Goal: Task Accomplishment & Management: Use online tool/utility

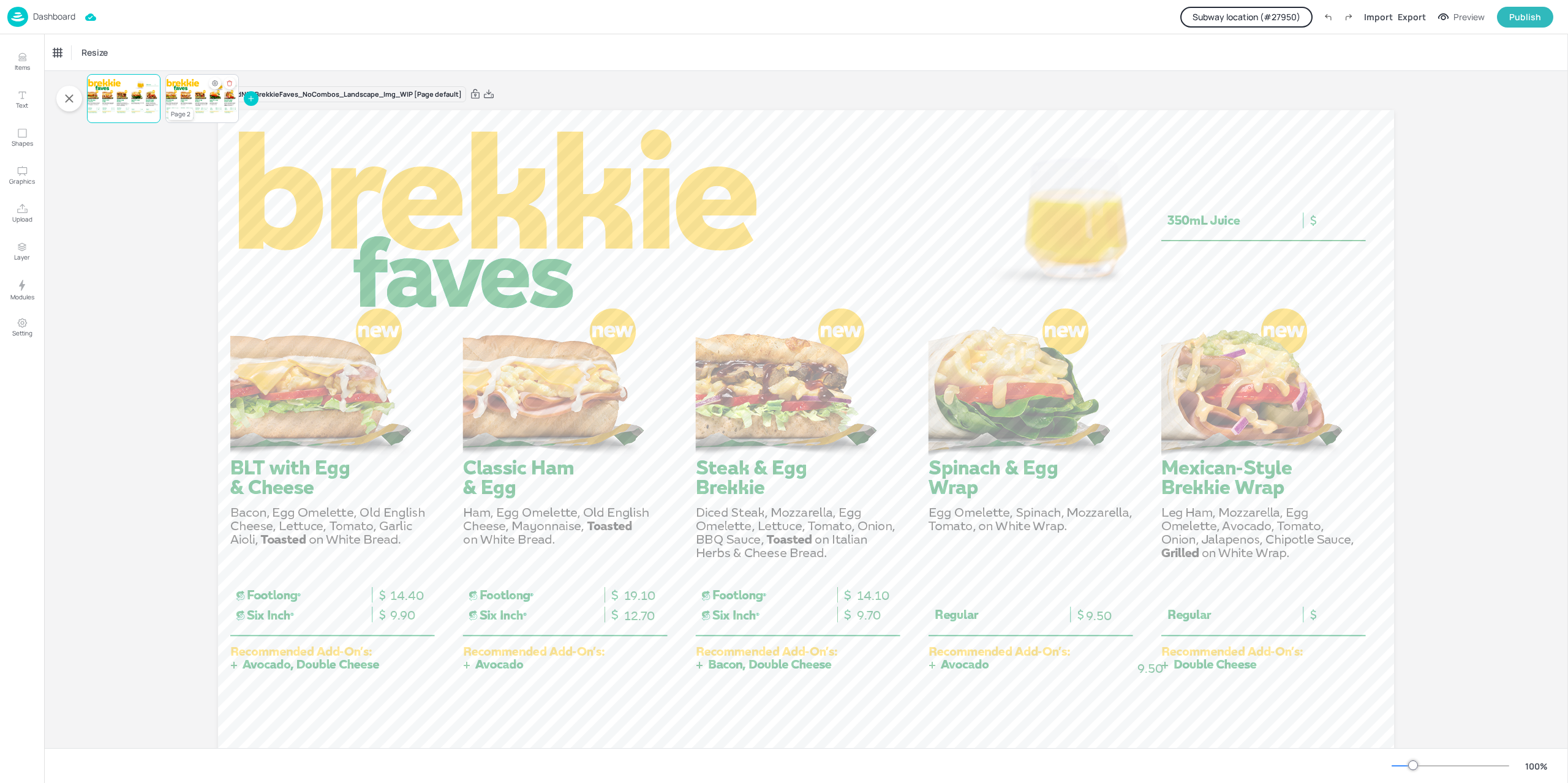
click at [183, 109] on div "Page 2" at bounding box center [181, 114] width 24 height 12
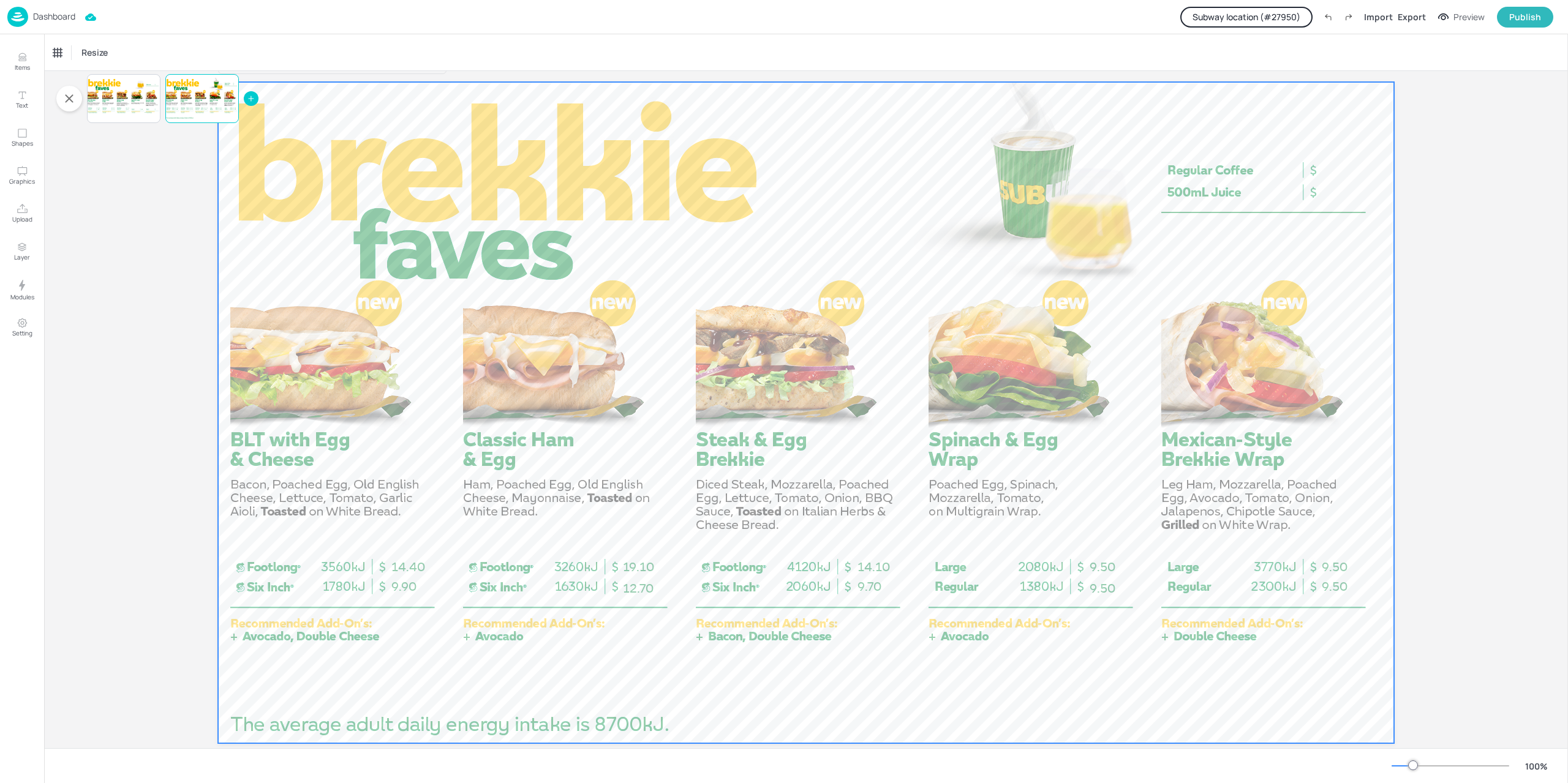
scroll to position [53, 0]
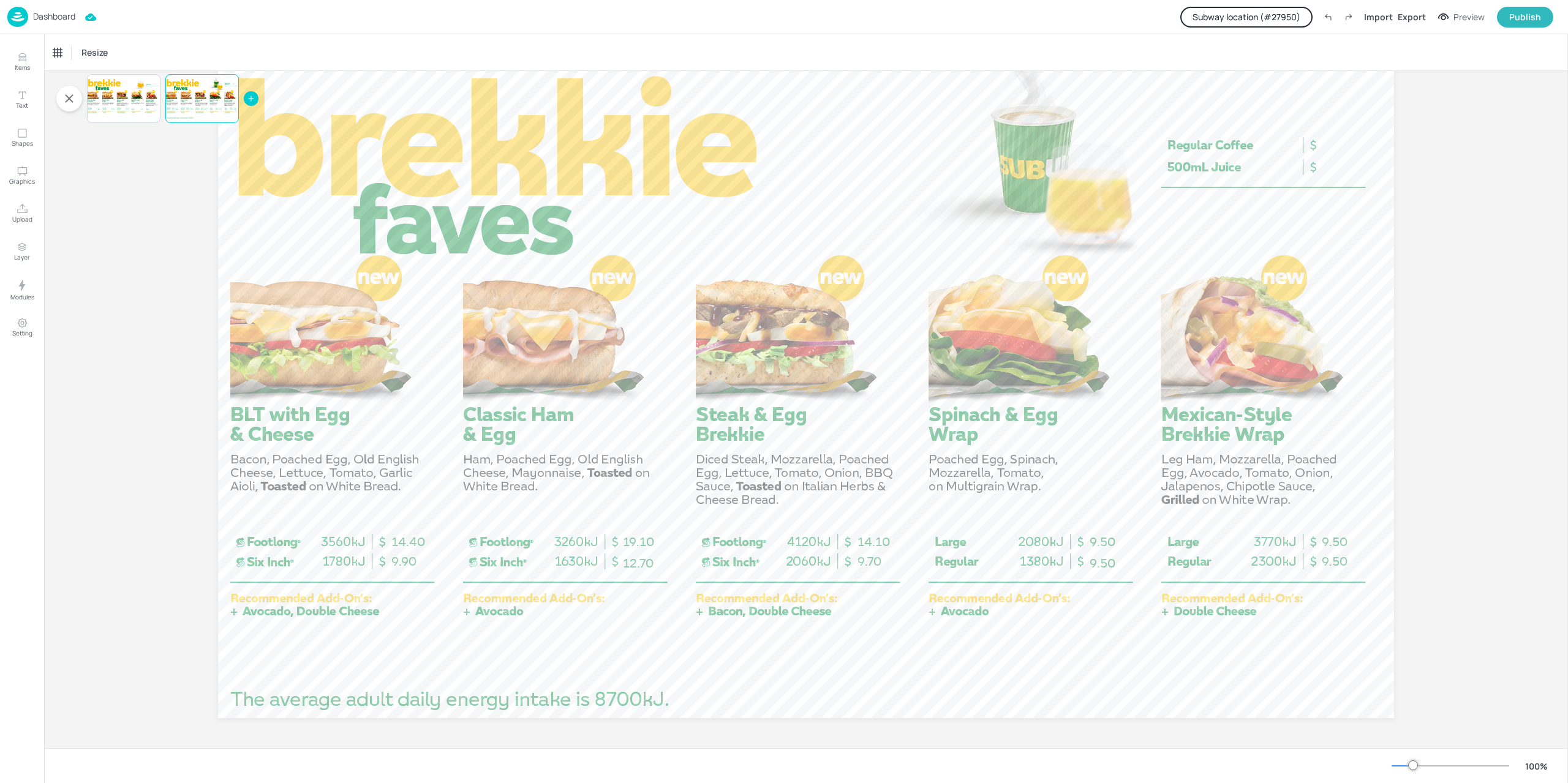
click at [41, 19] on p "Dashboard" at bounding box center [54, 17] width 42 height 9
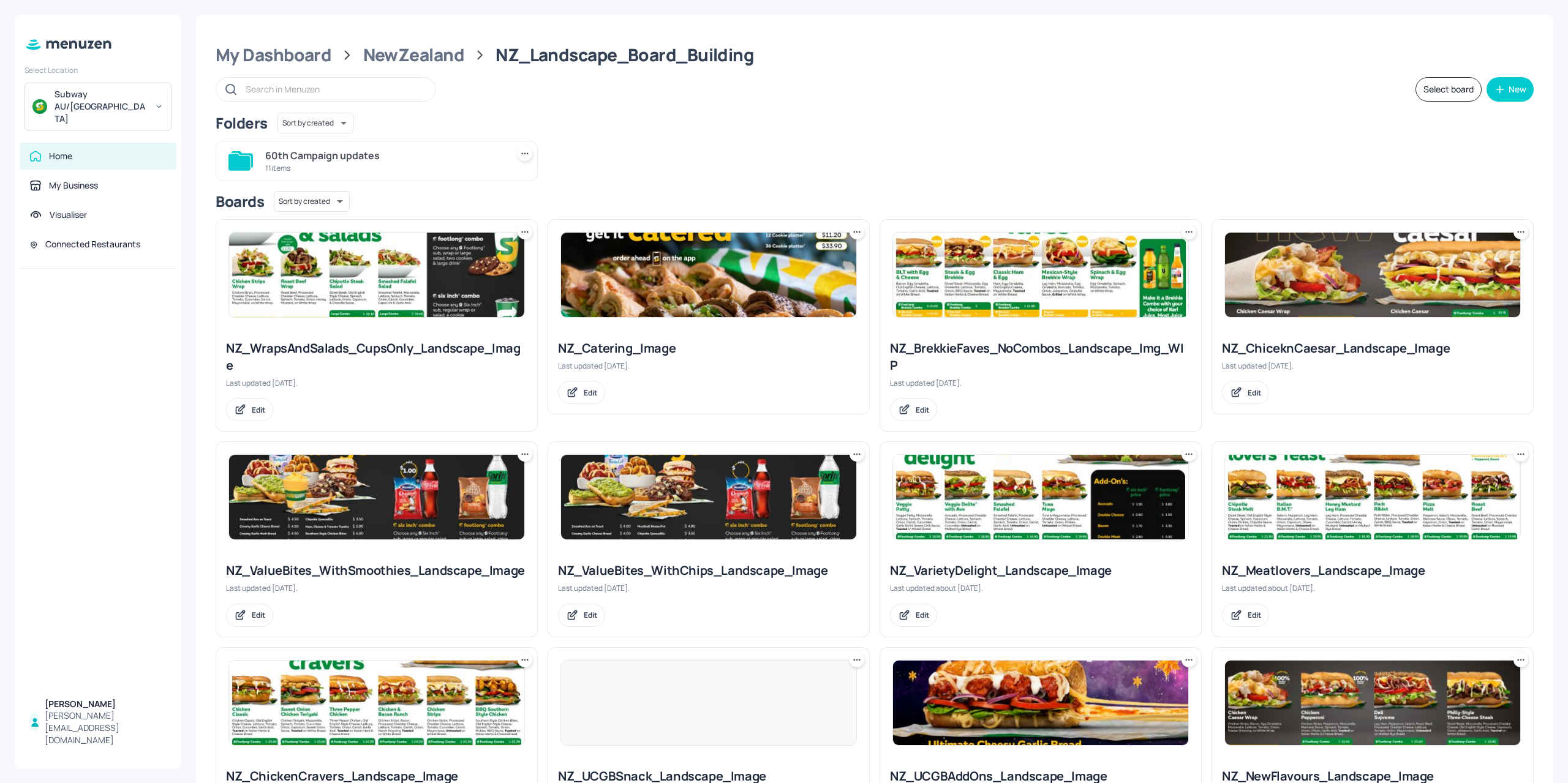
click at [400, 149] on div "60th Campaign updates" at bounding box center [384, 155] width 238 height 14
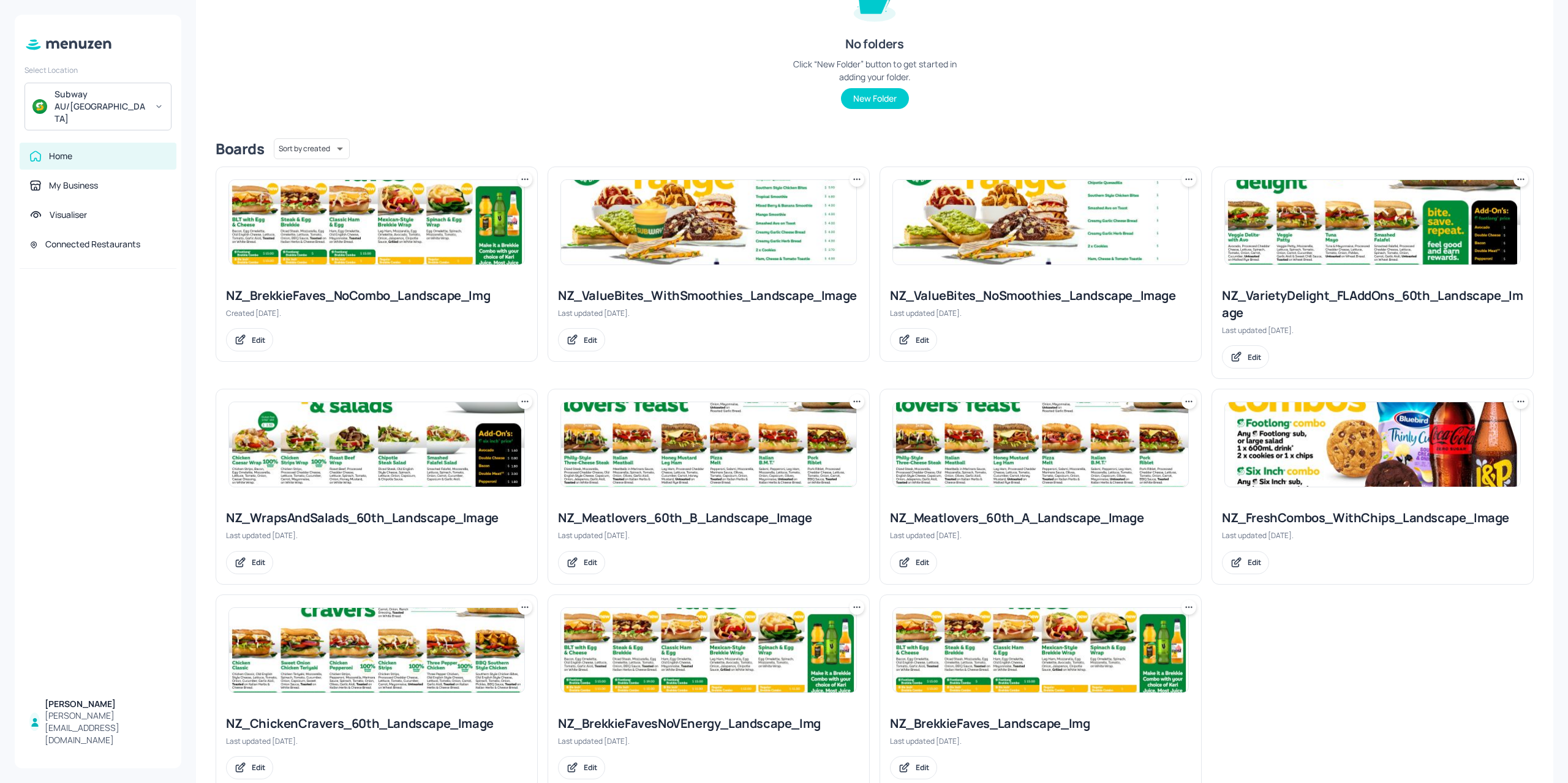
scroll to position [214, 0]
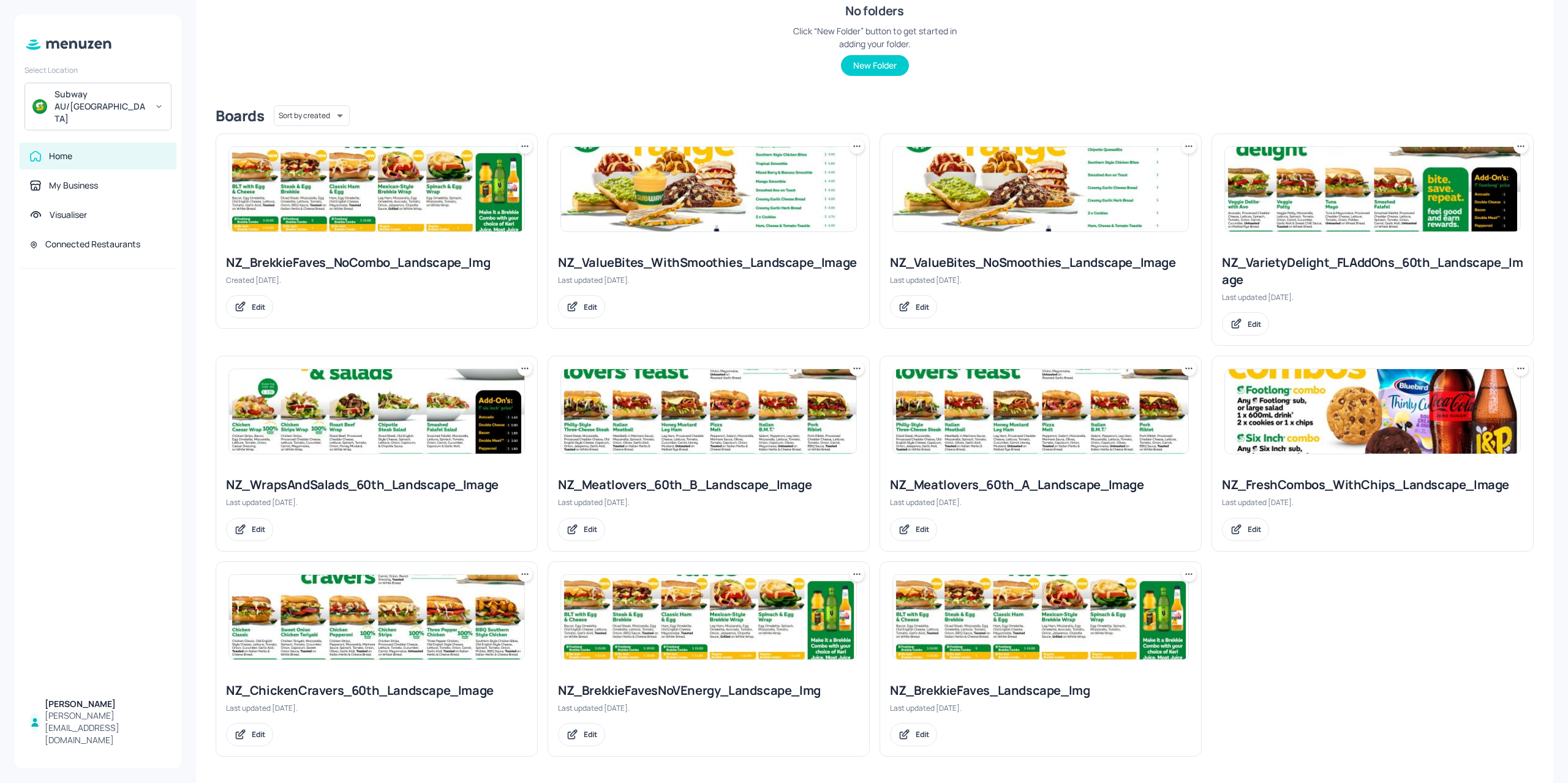
click at [1008, 638] on img at bounding box center [1040, 617] width 295 height 84
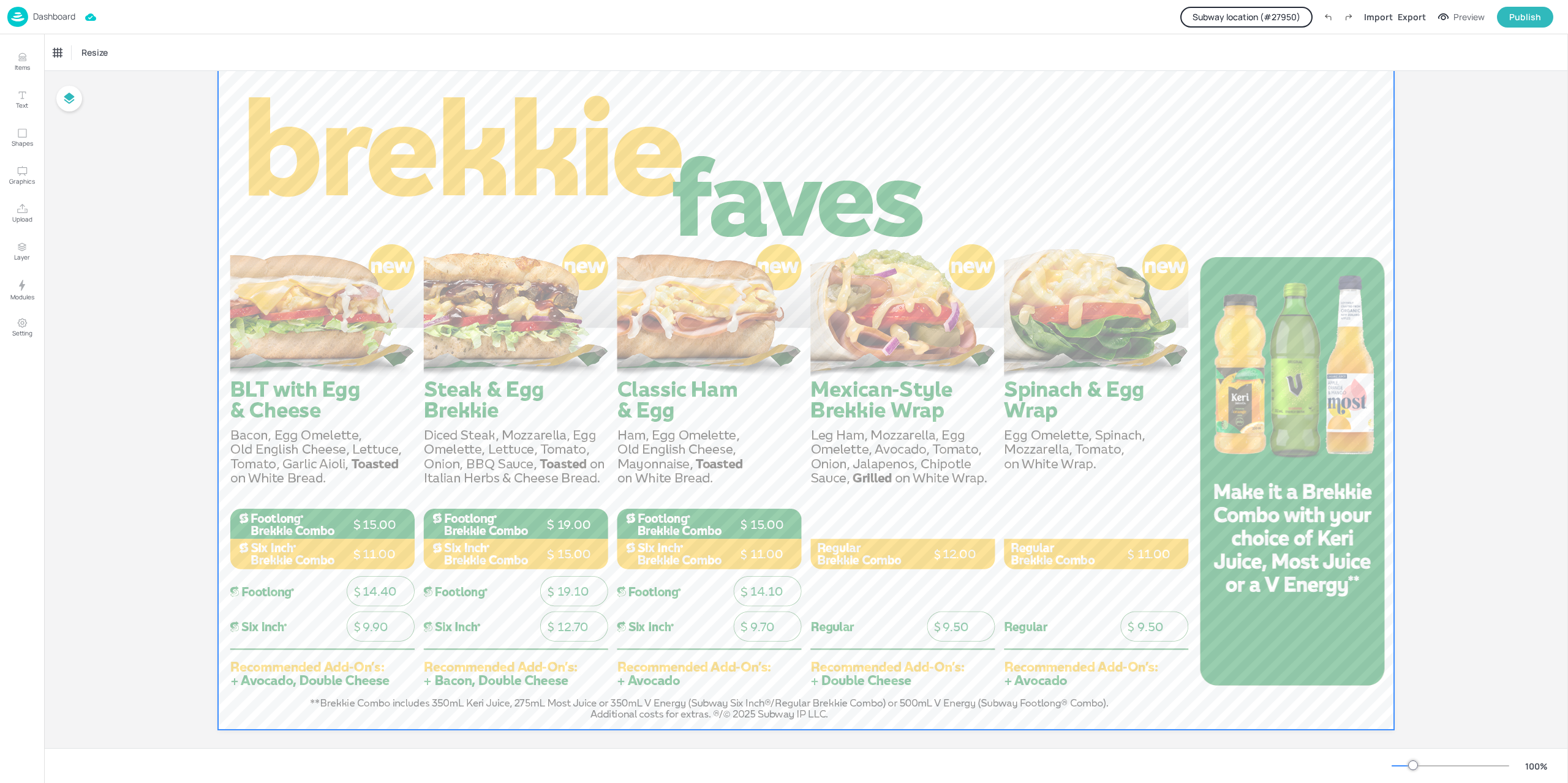
scroll to position [53, 0]
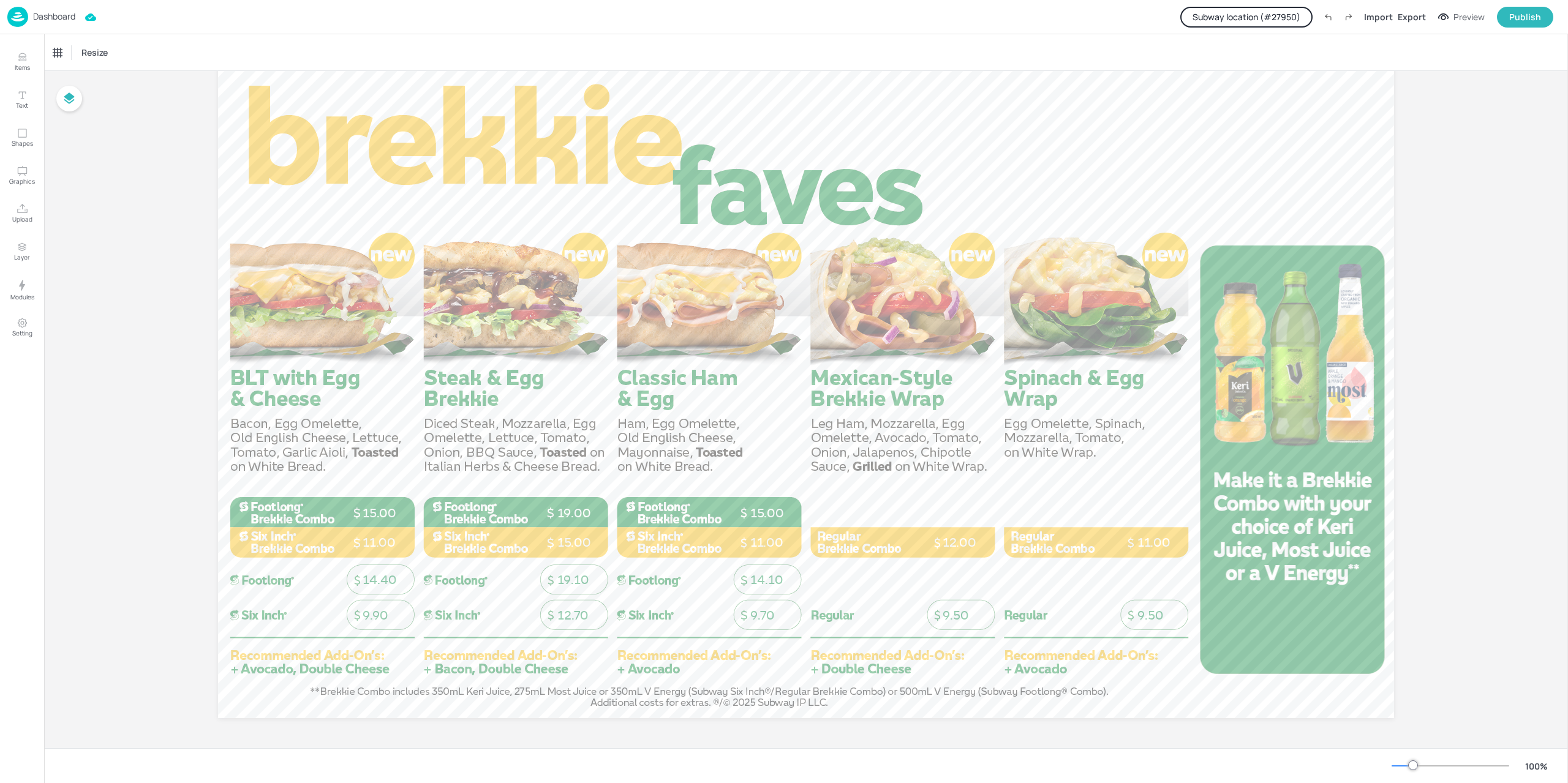
click at [28, 25] on div "Dashboard" at bounding box center [41, 17] width 68 height 20
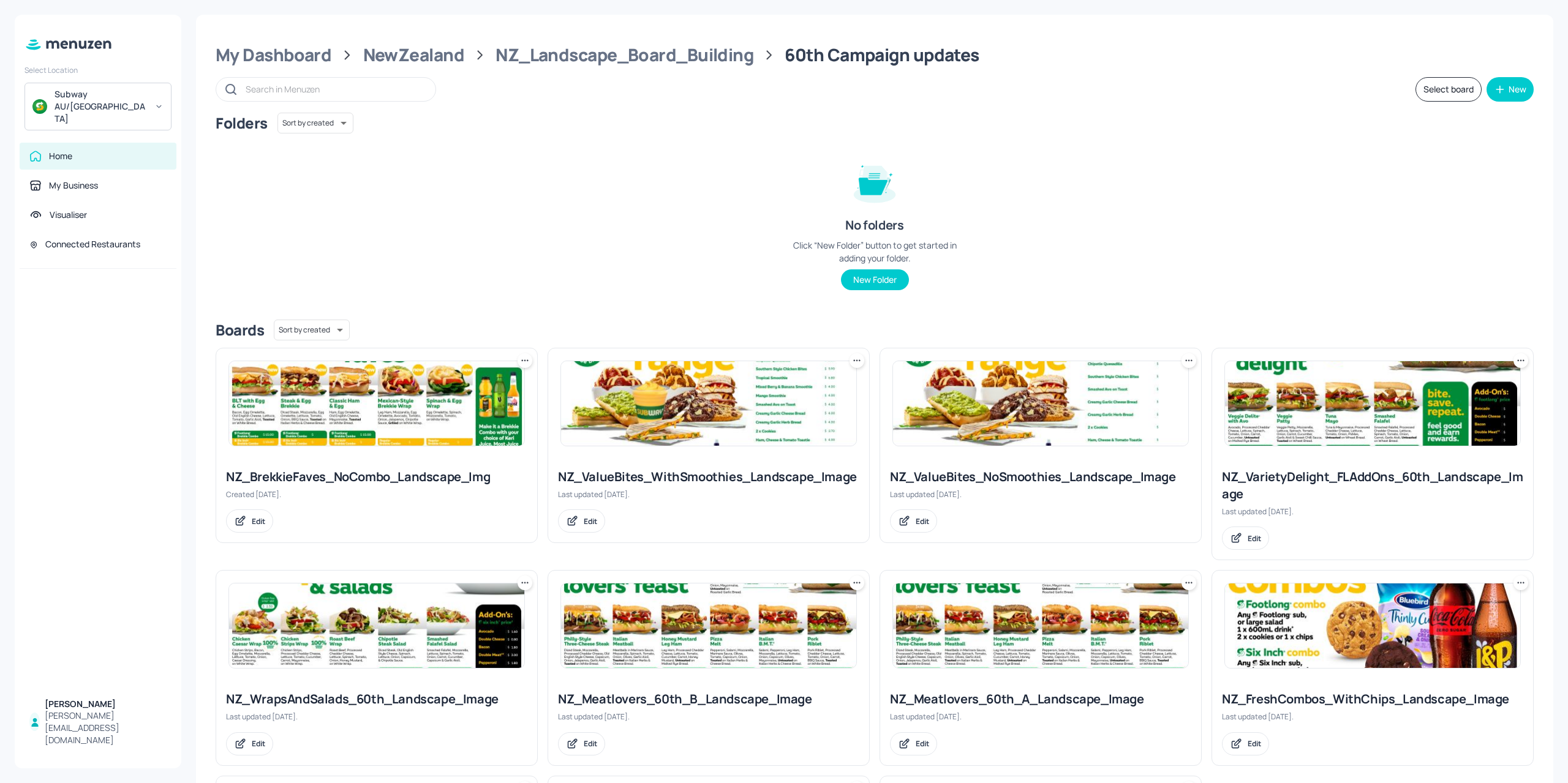
click at [370, 425] on img at bounding box center [377, 403] width 295 height 84
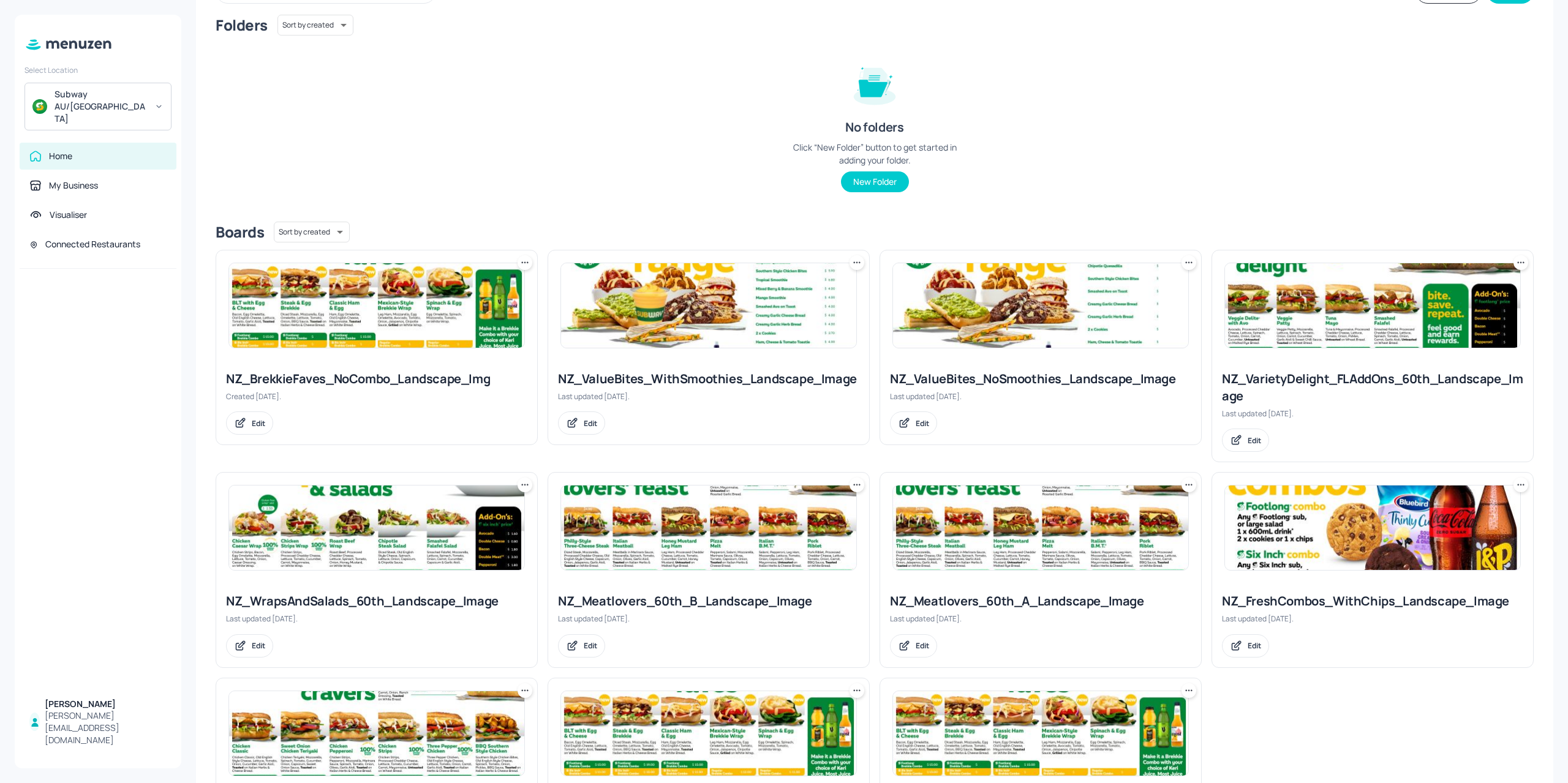
scroll to position [214, 0]
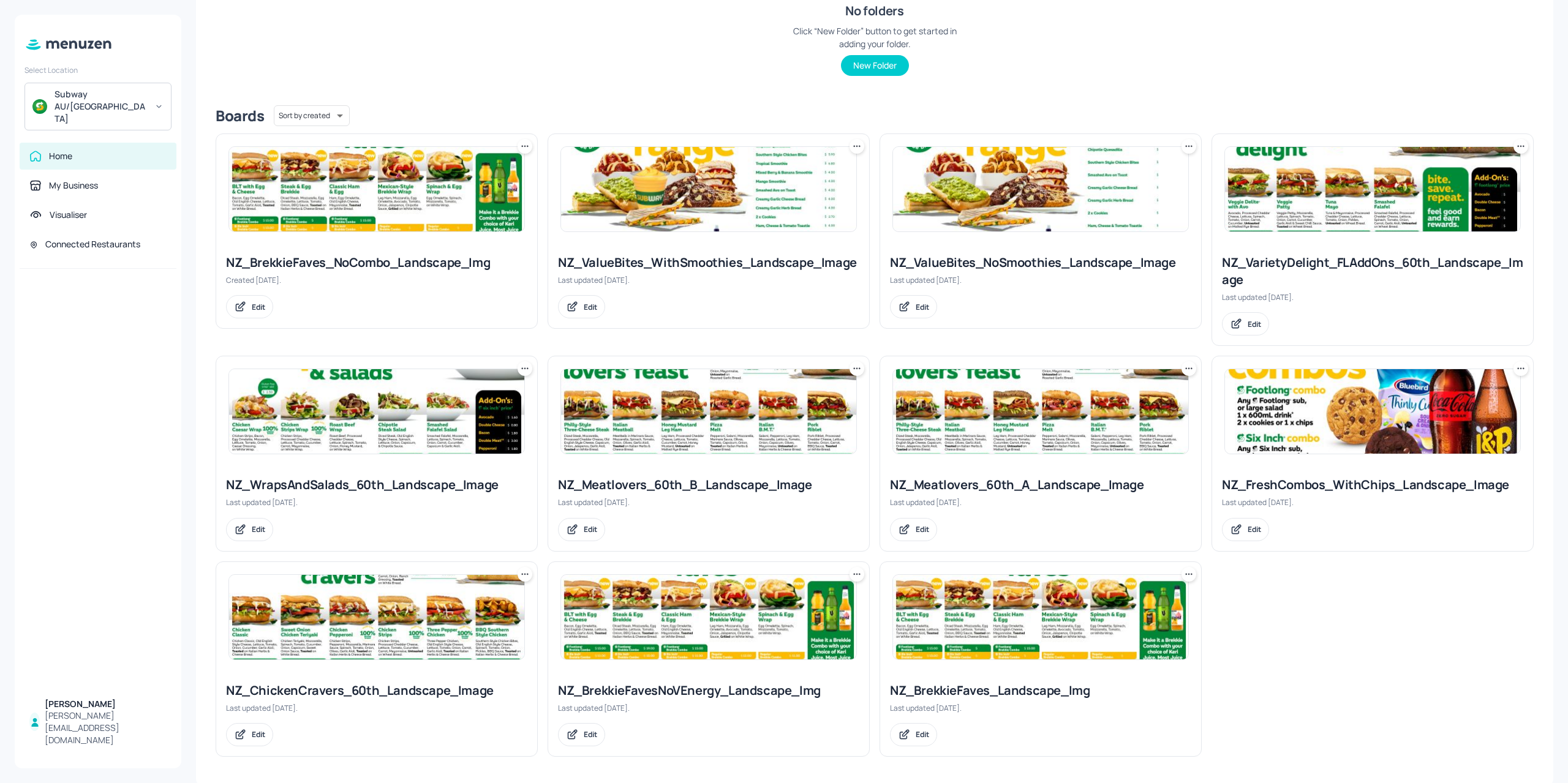
click at [677, 626] on img at bounding box center [708, 617] width 295 height 84
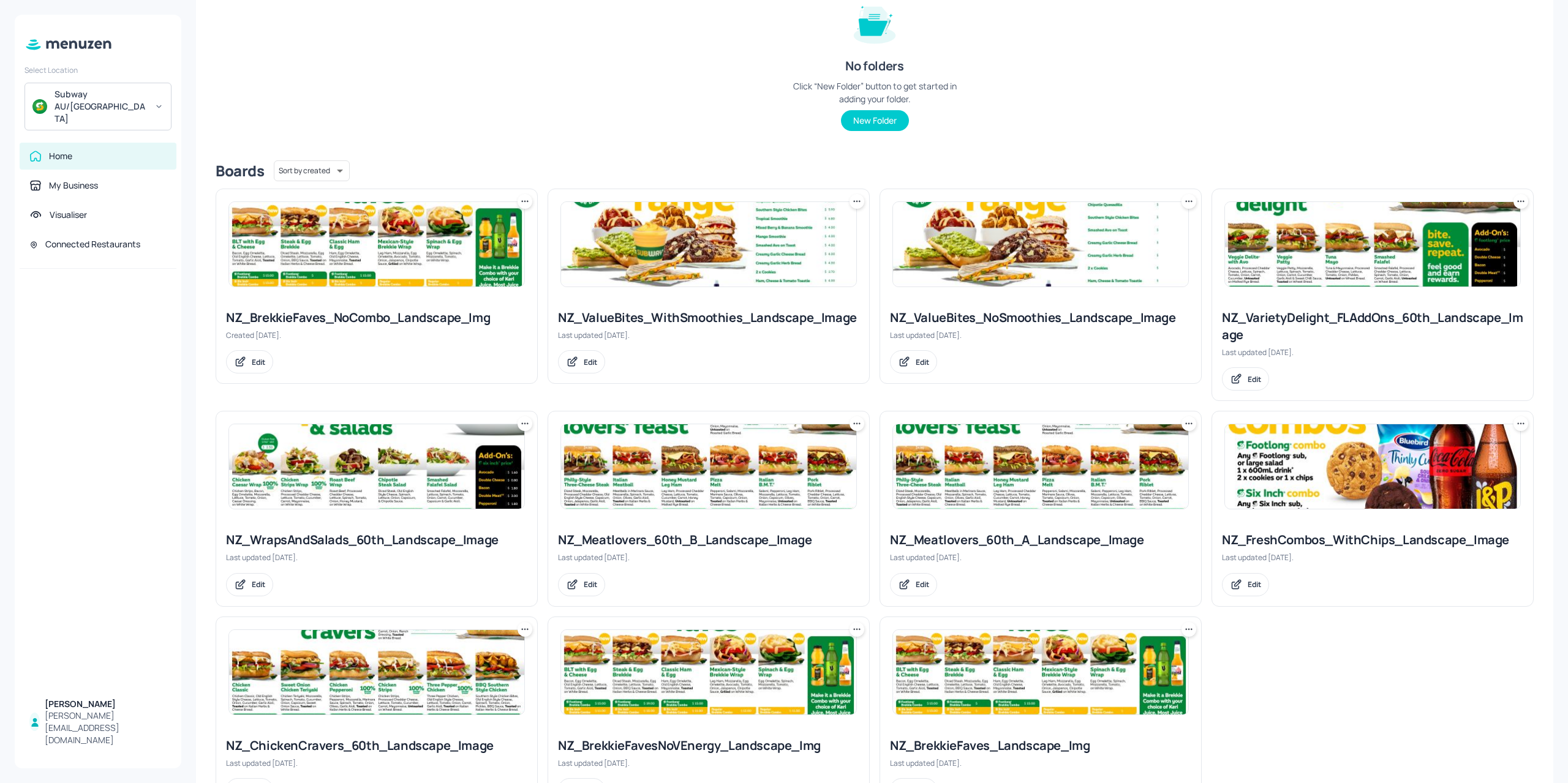
scroll to position [214, 0]
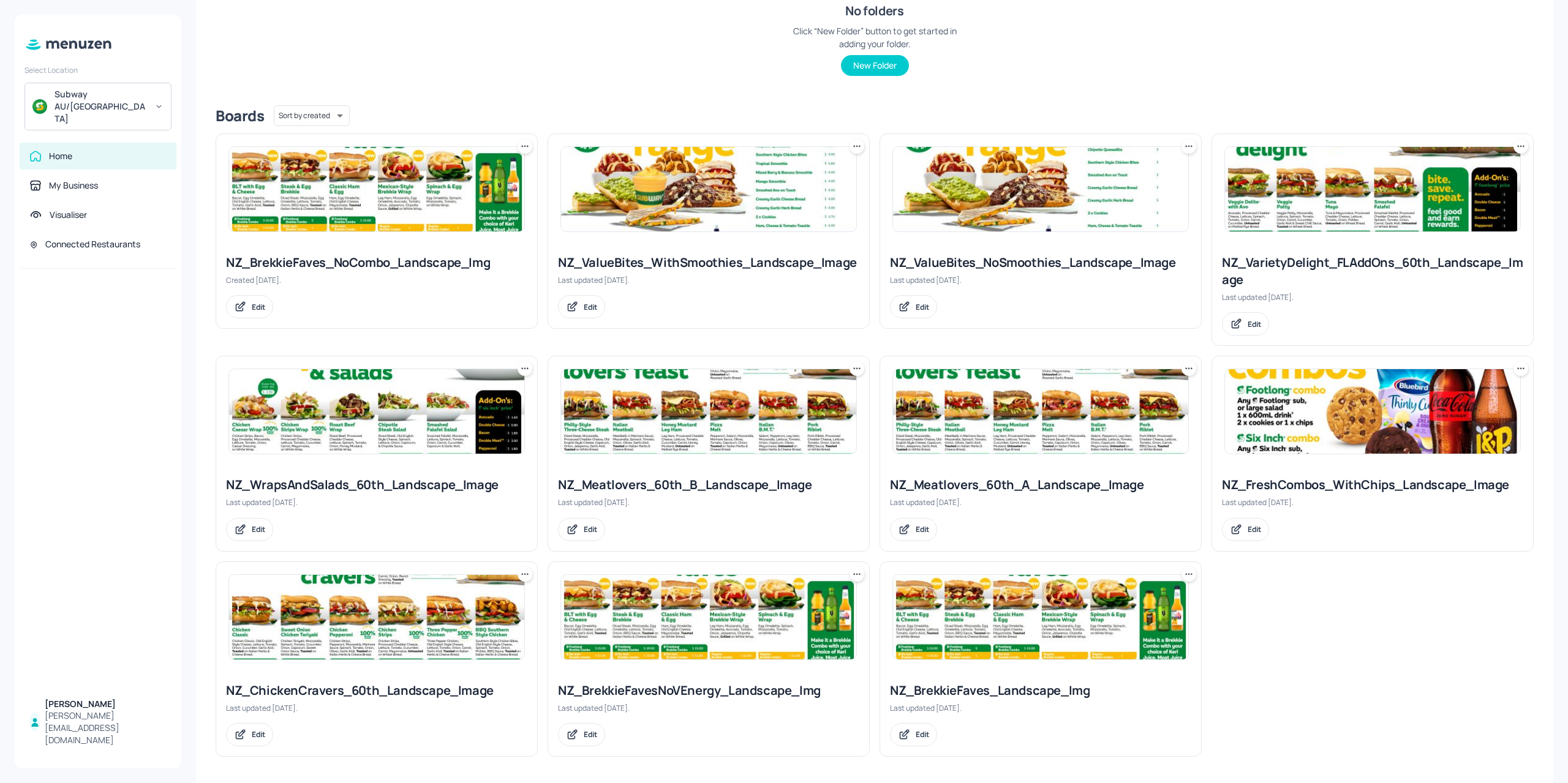
click at [986, 642] on img at bounding box center [1040, 617] width 295 height 84
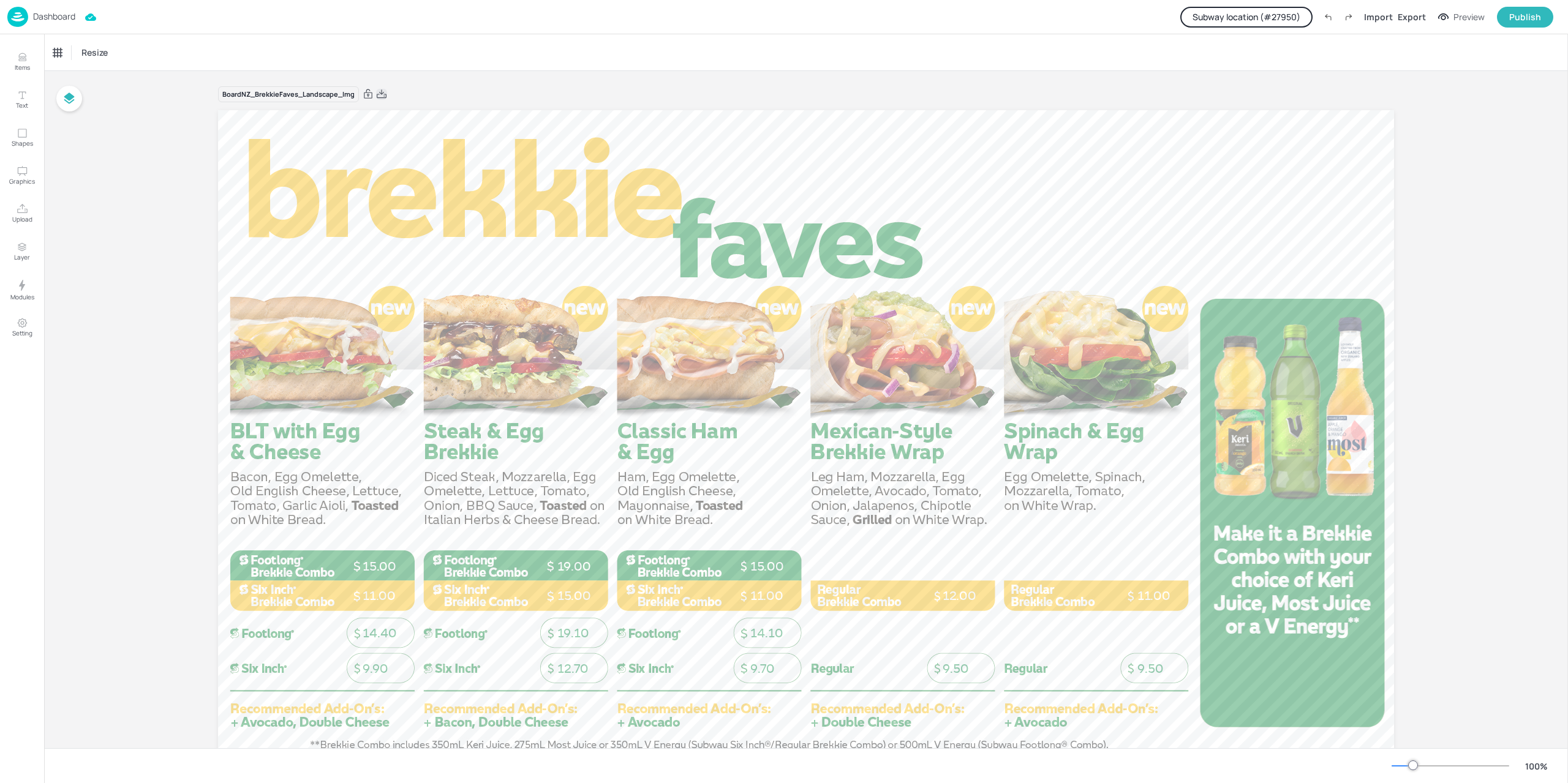
click at [384, 96] on icon at bounding box center [381, 94] width 11 height 12
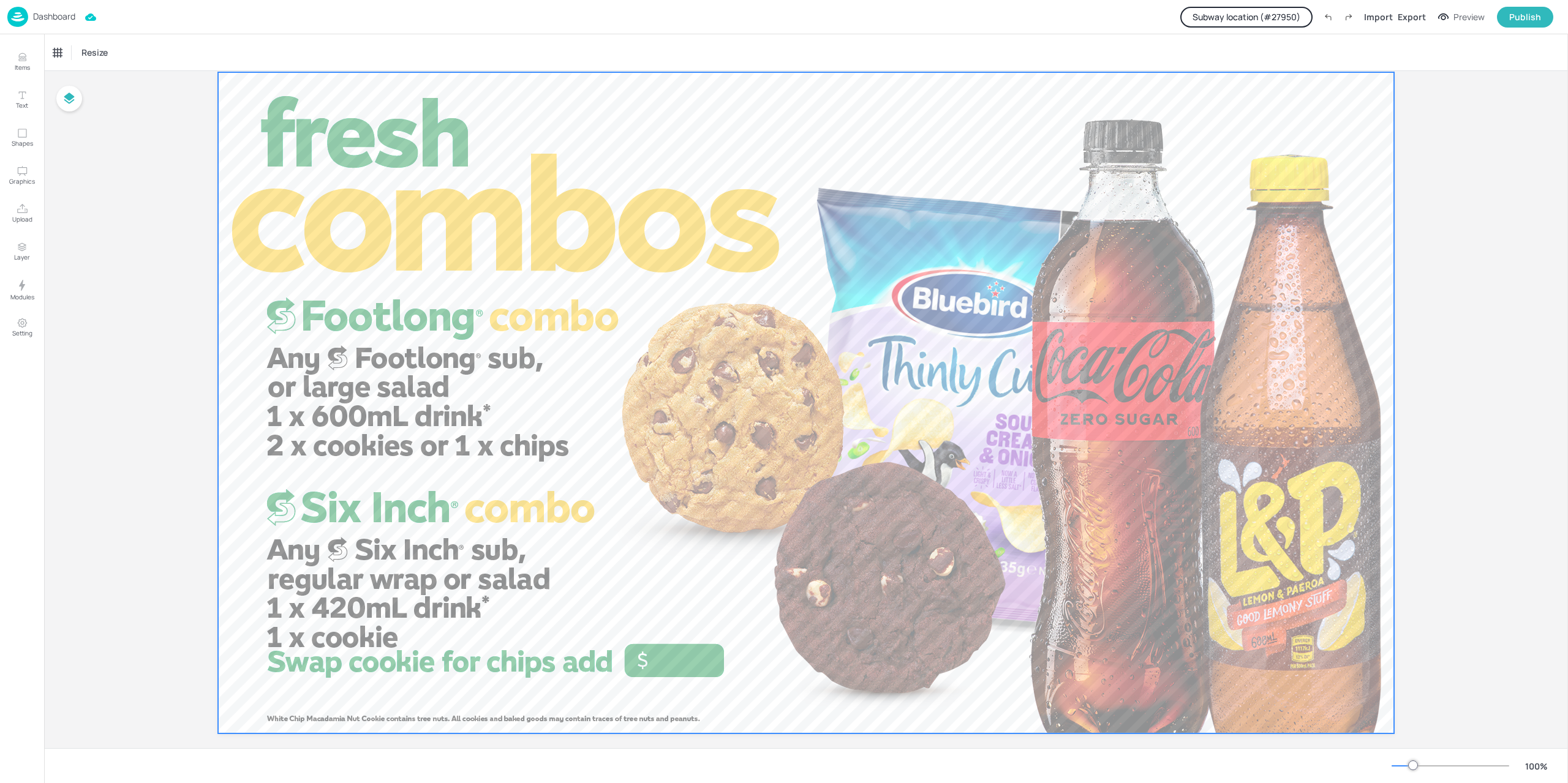
scroll to position [53, 0]
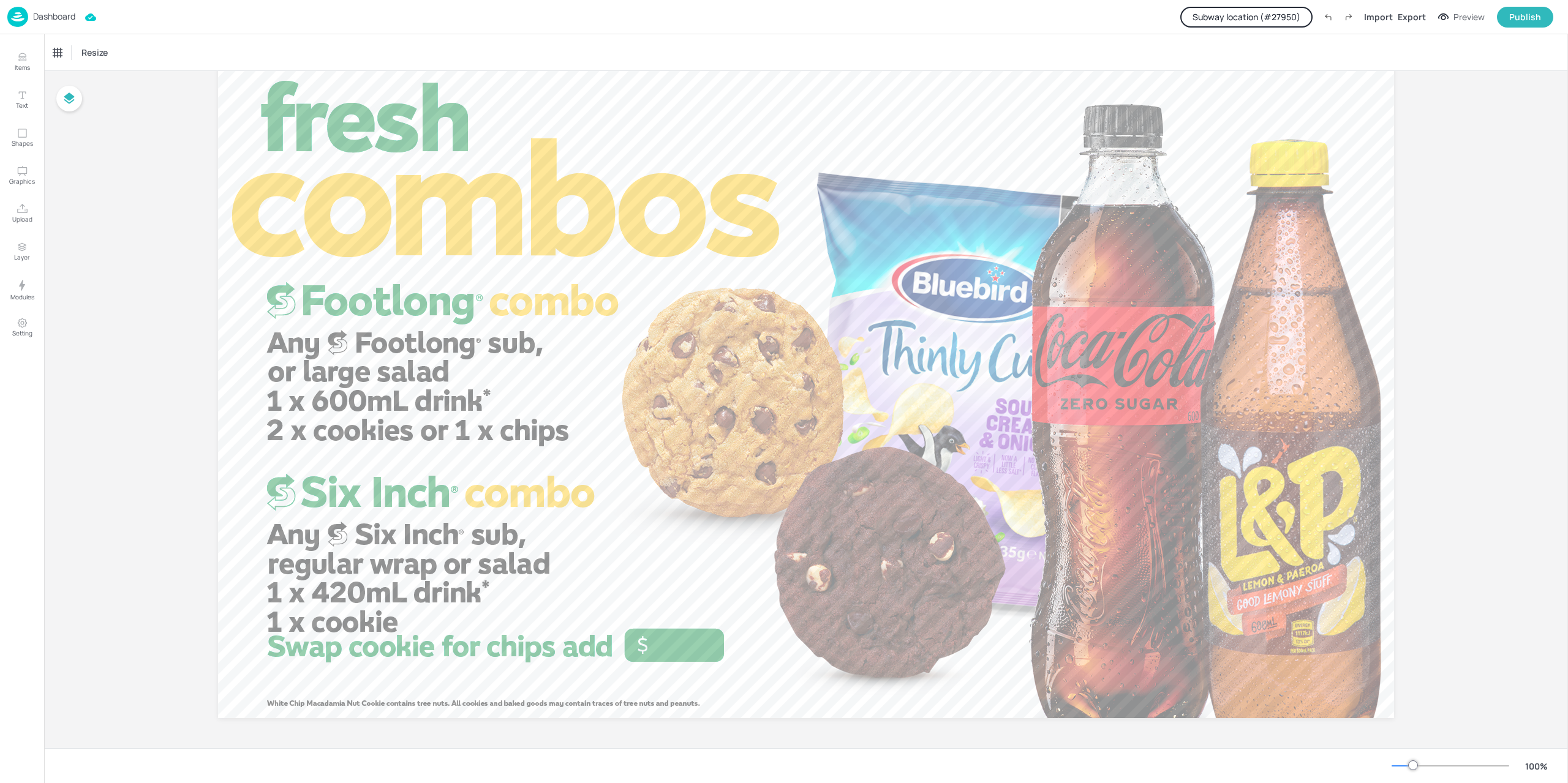
click at [14, 12] on img at bounding box center [17, 17] width 21 height 20
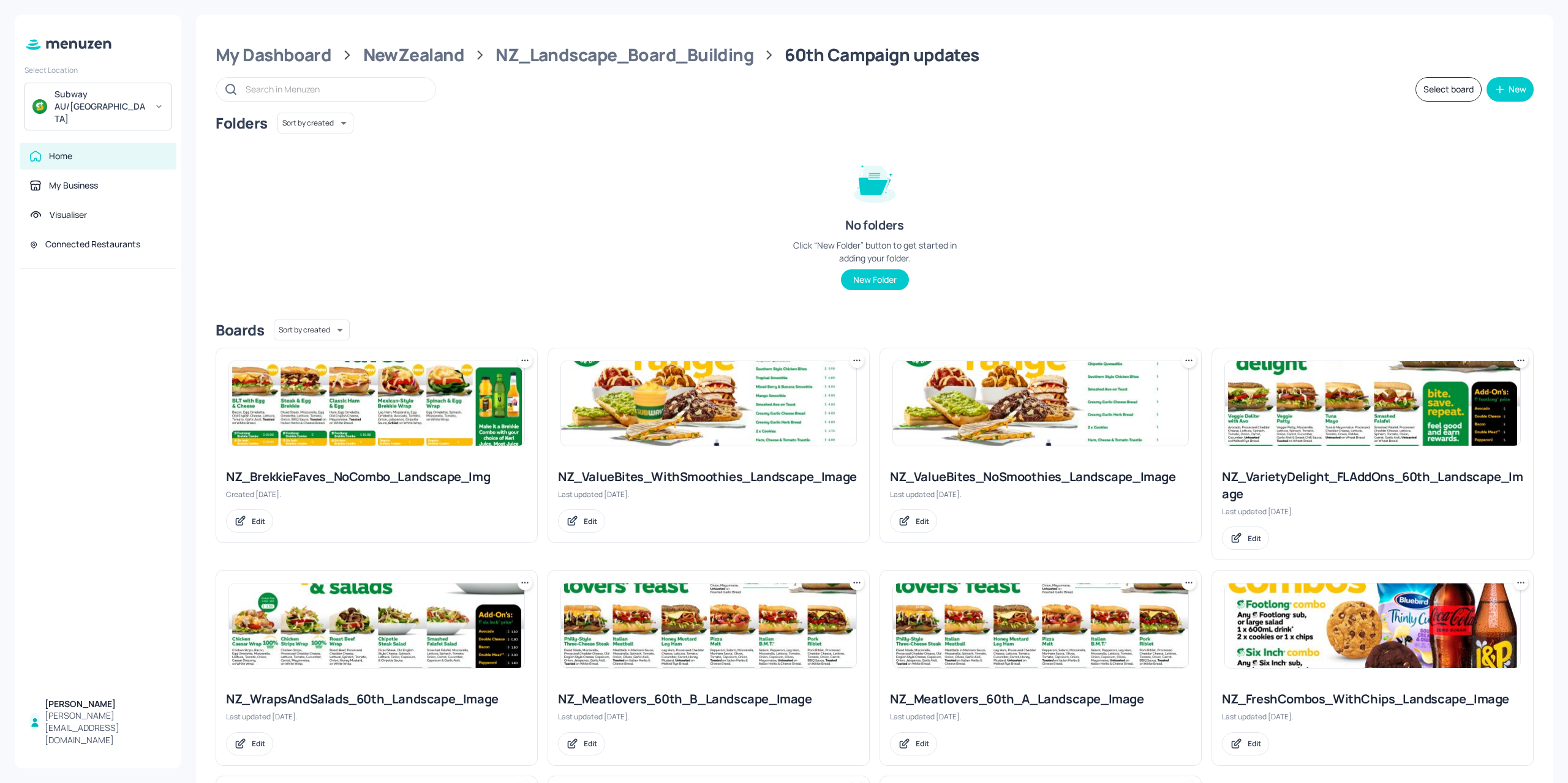
click at [312, 96] on input "text" at bounding box center [334, 89] width 178 height 18
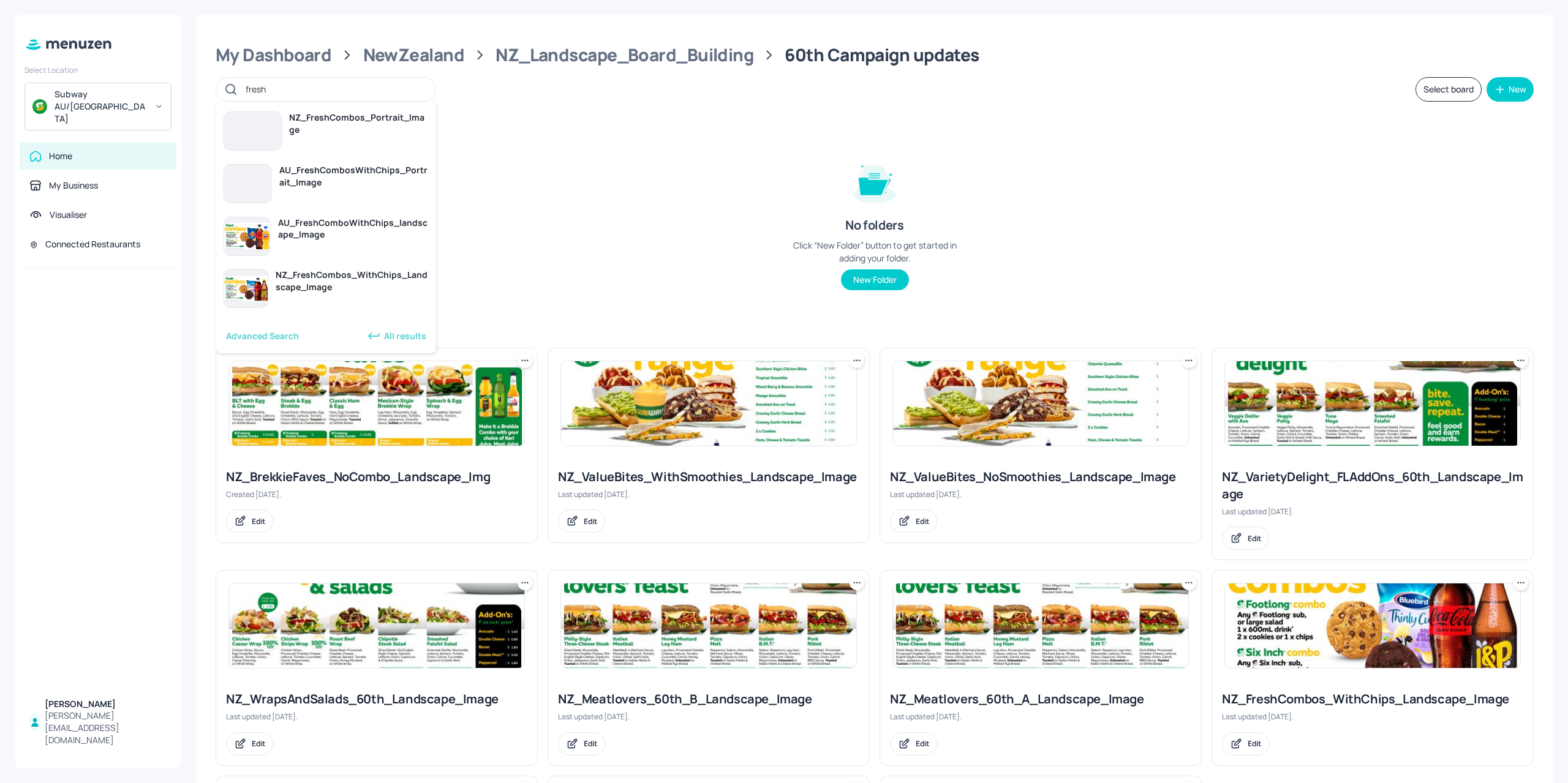
type input "fresh"
click at [783, 183] on div "No folders Click “New Folder” button to get started in adding your folder. New …" at bounding box center [874, 220] width 184 height 140
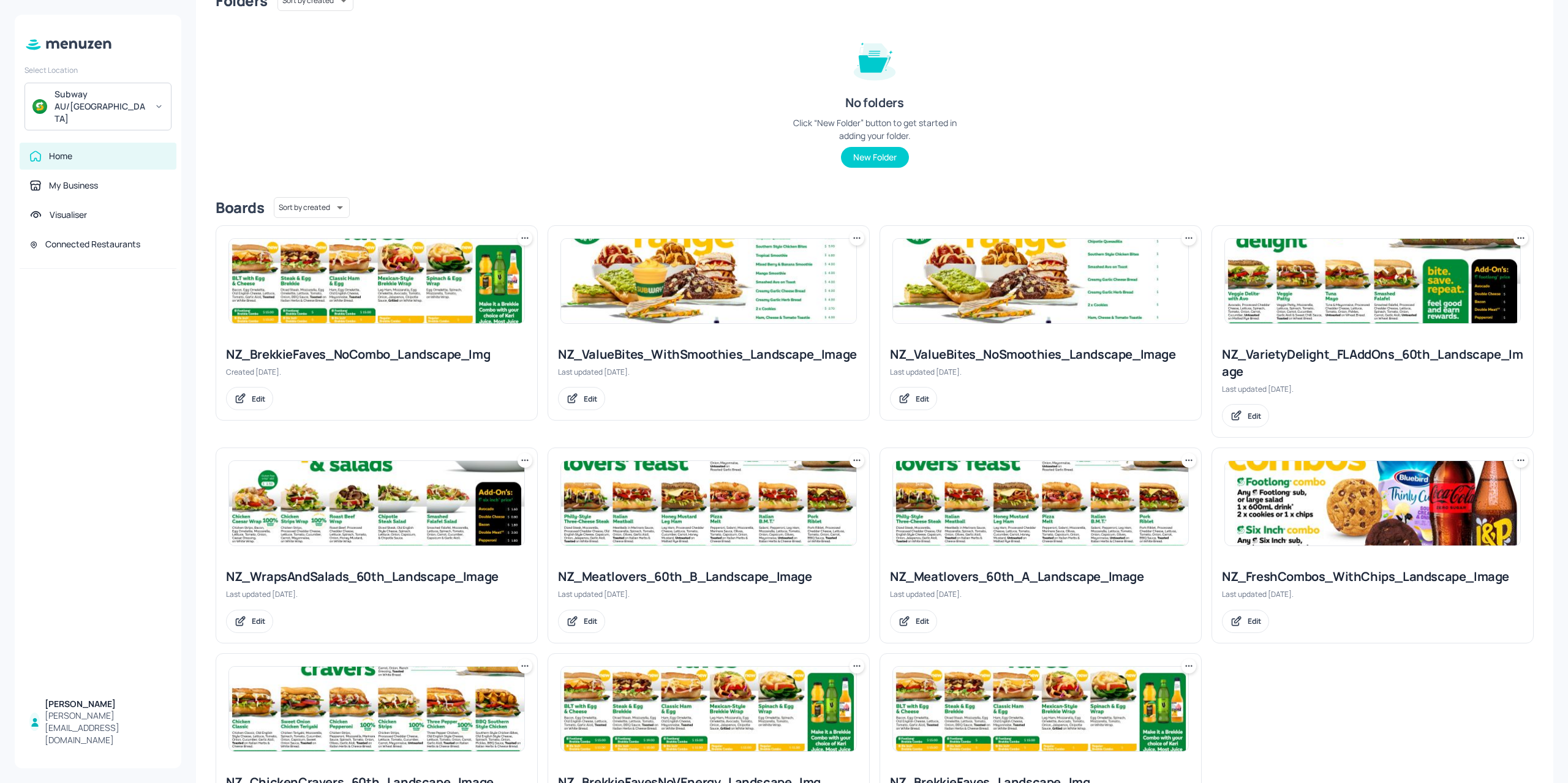
scroll to position [214, 0]
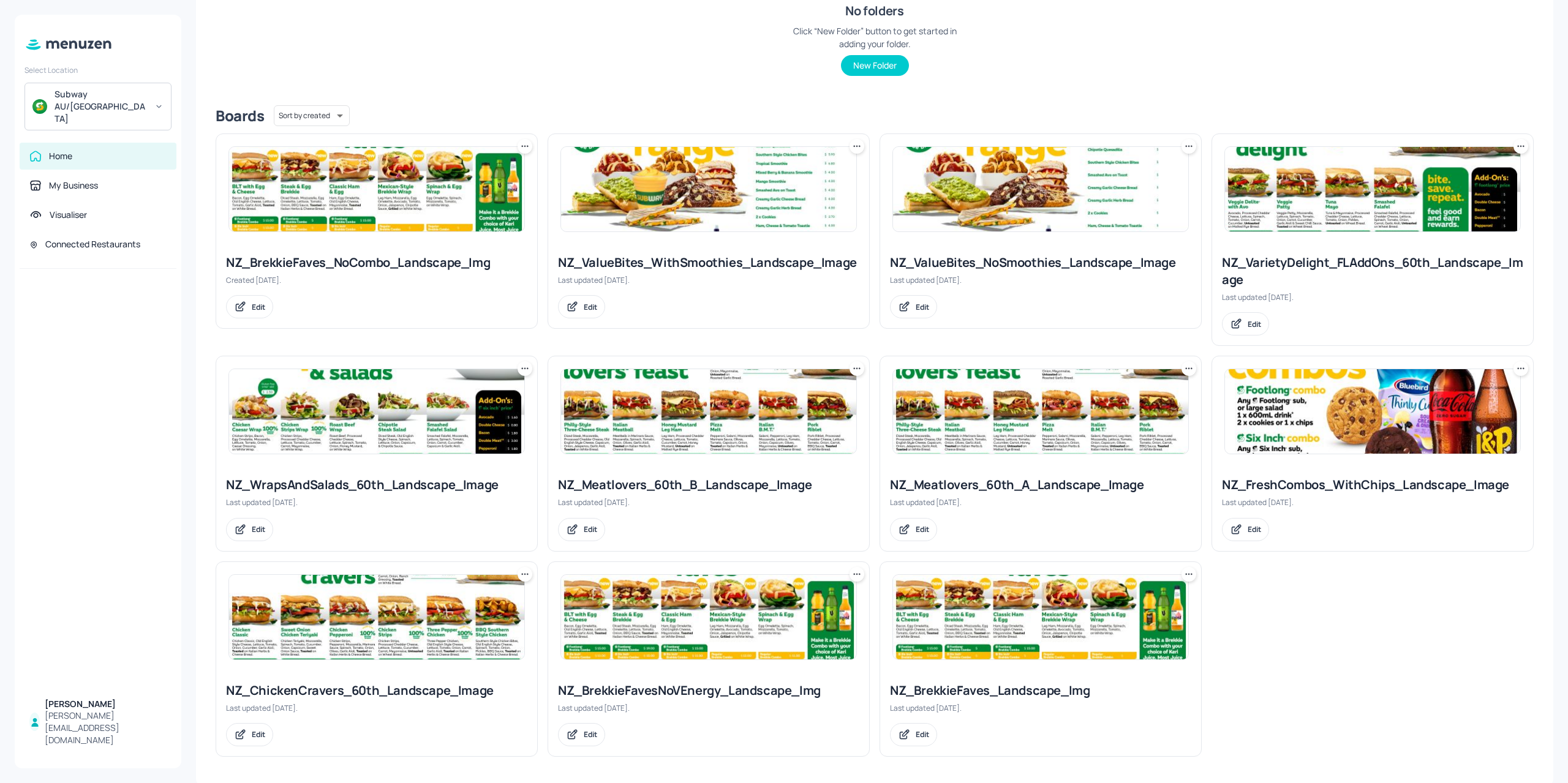
click at [695, 207] on img at bounding box center [708, 189] width 295 height 84
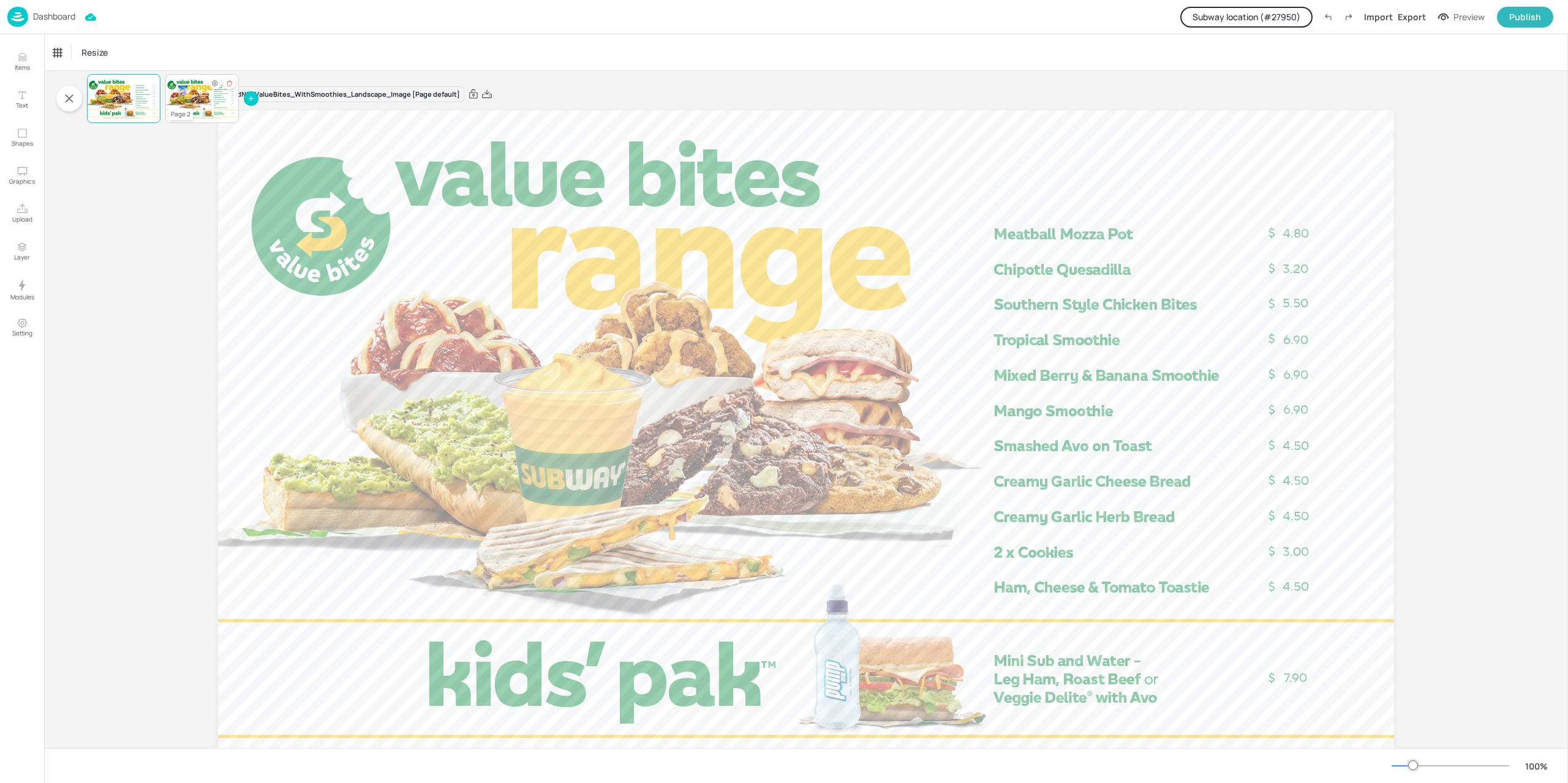
click at [189, 103] on div at bounding box center [202, 99] width 73 height 42
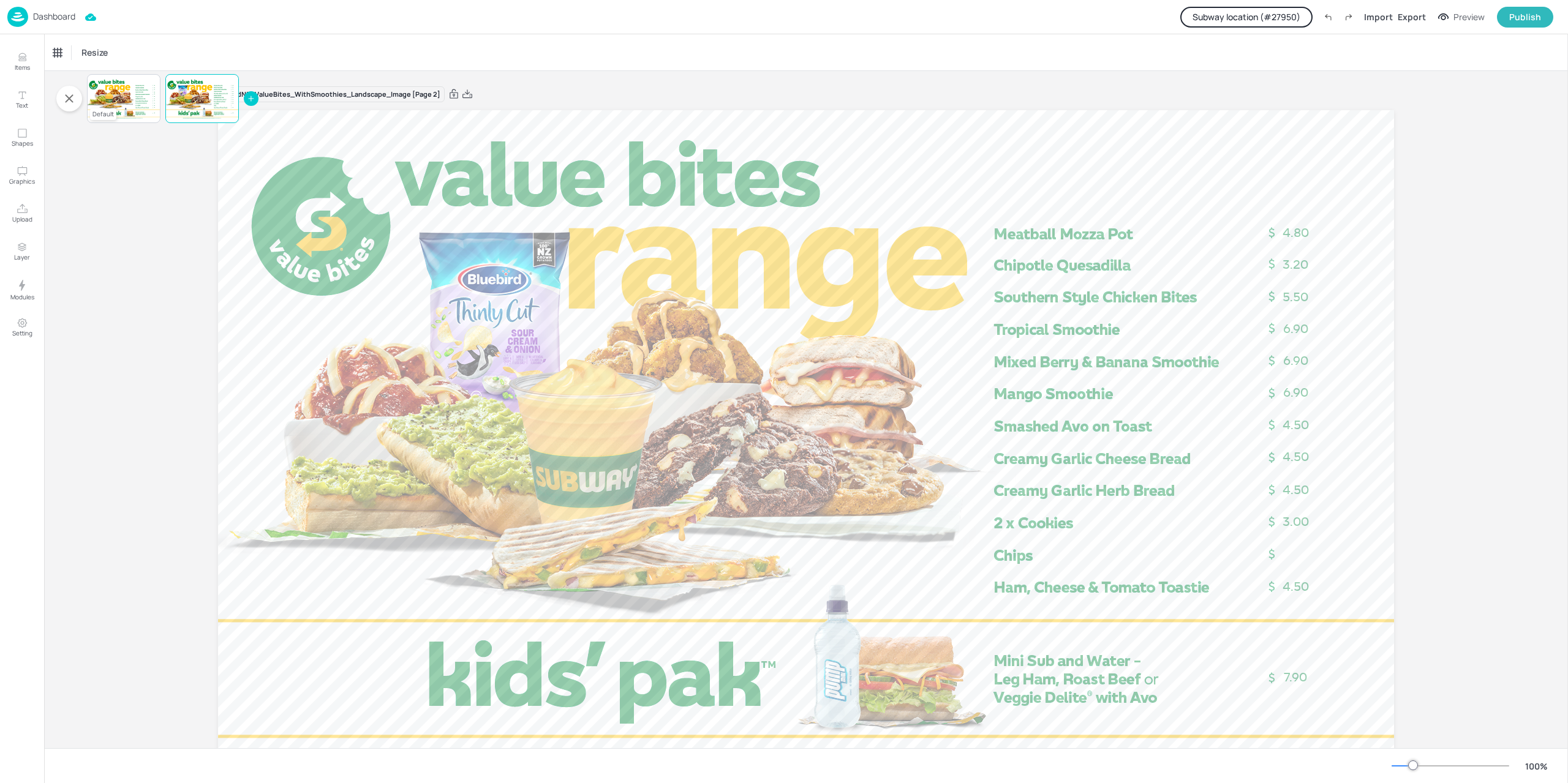
click at [126, 104] on div at bounding box center [124, 99] width 73 height 42
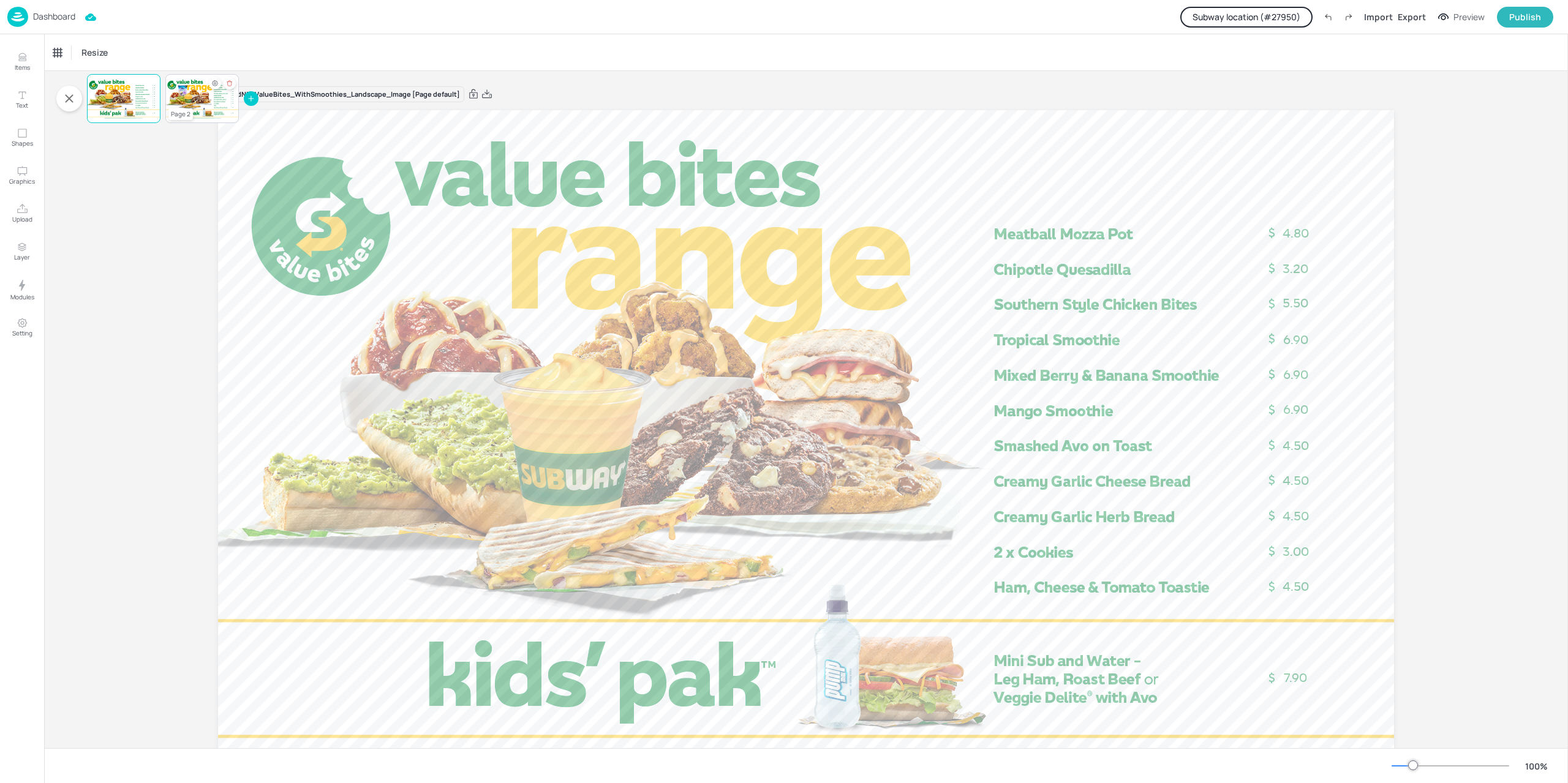
click at [181, 104] on div at bounding box center [202, 99] width 73 height 42
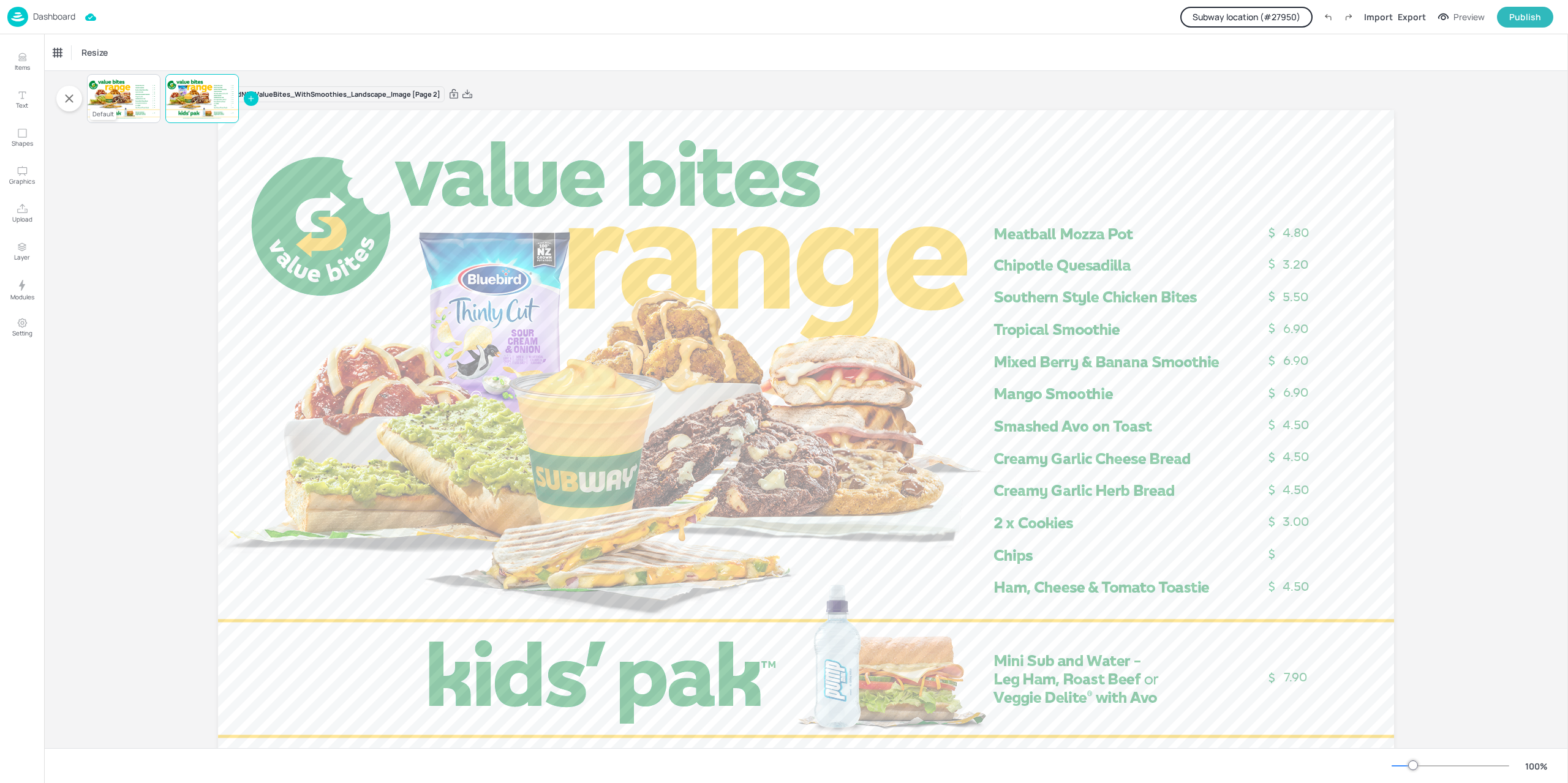
click at [120, 101] on div at bounding box center [124, 99] width 73 height 42
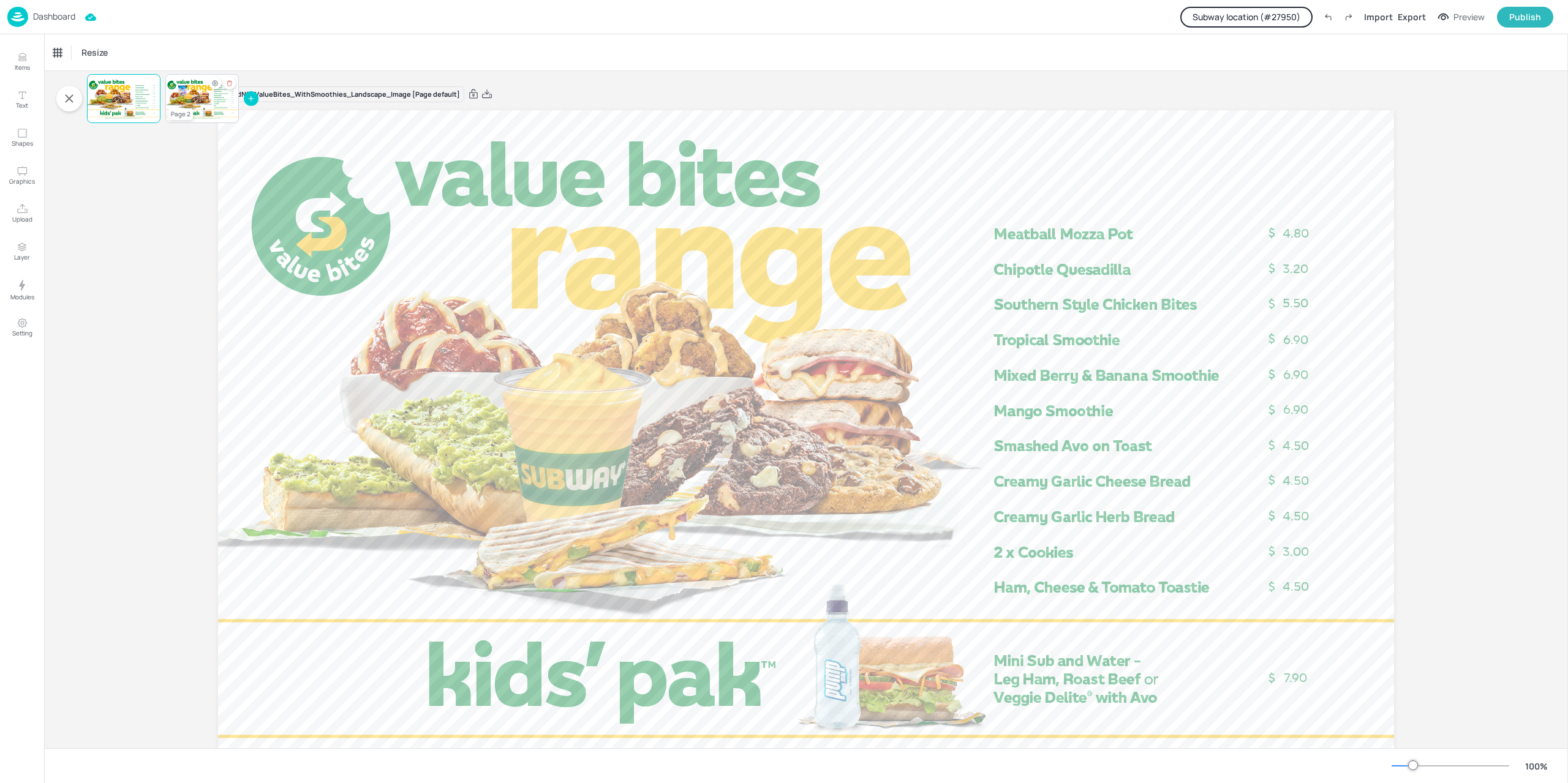
click at [199, 99] on div at bounding box center [202, 99] width 73 height 42
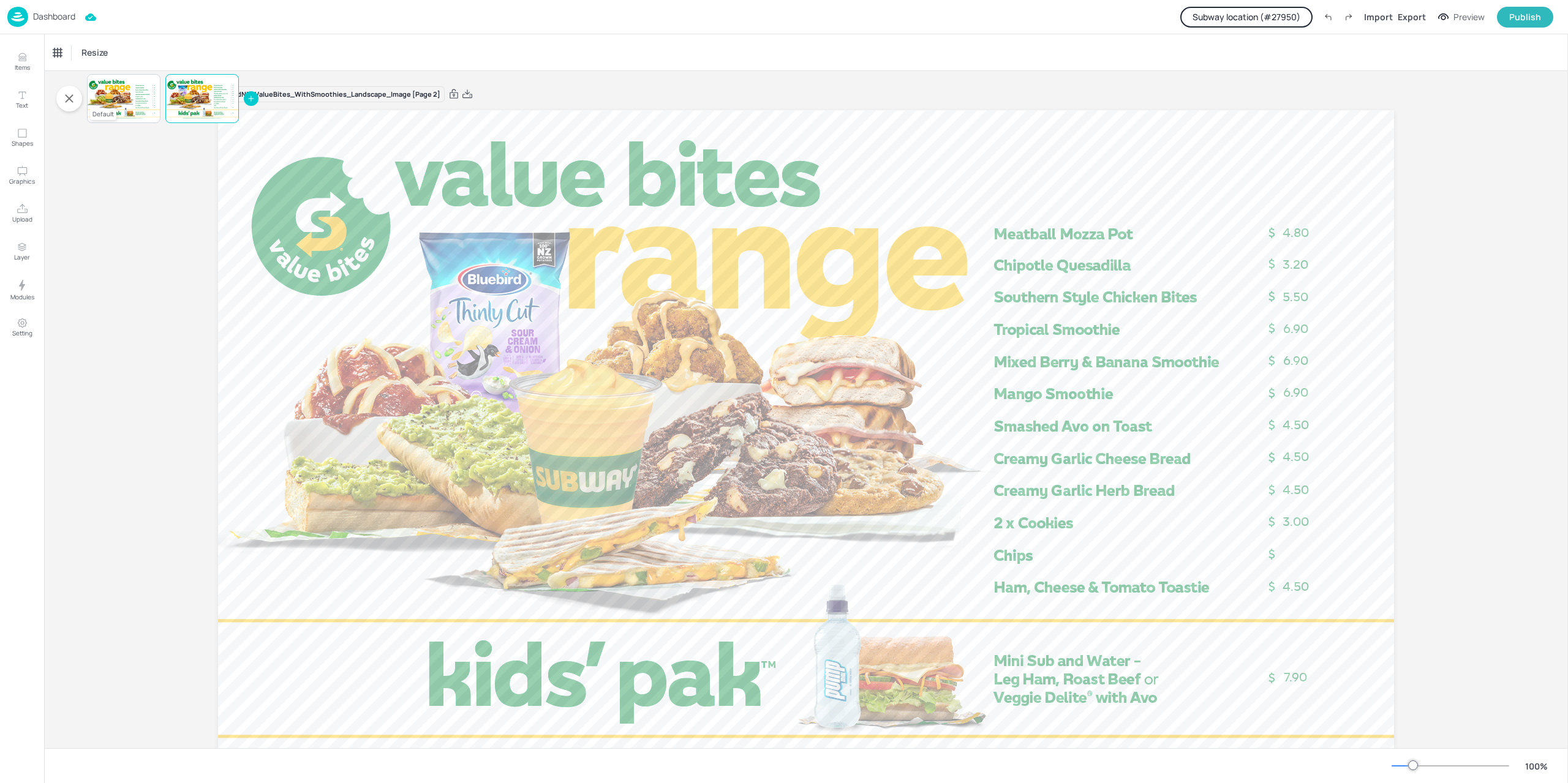
click at [132, 96] on div at bounding box center [124, 99] width 73 height 42
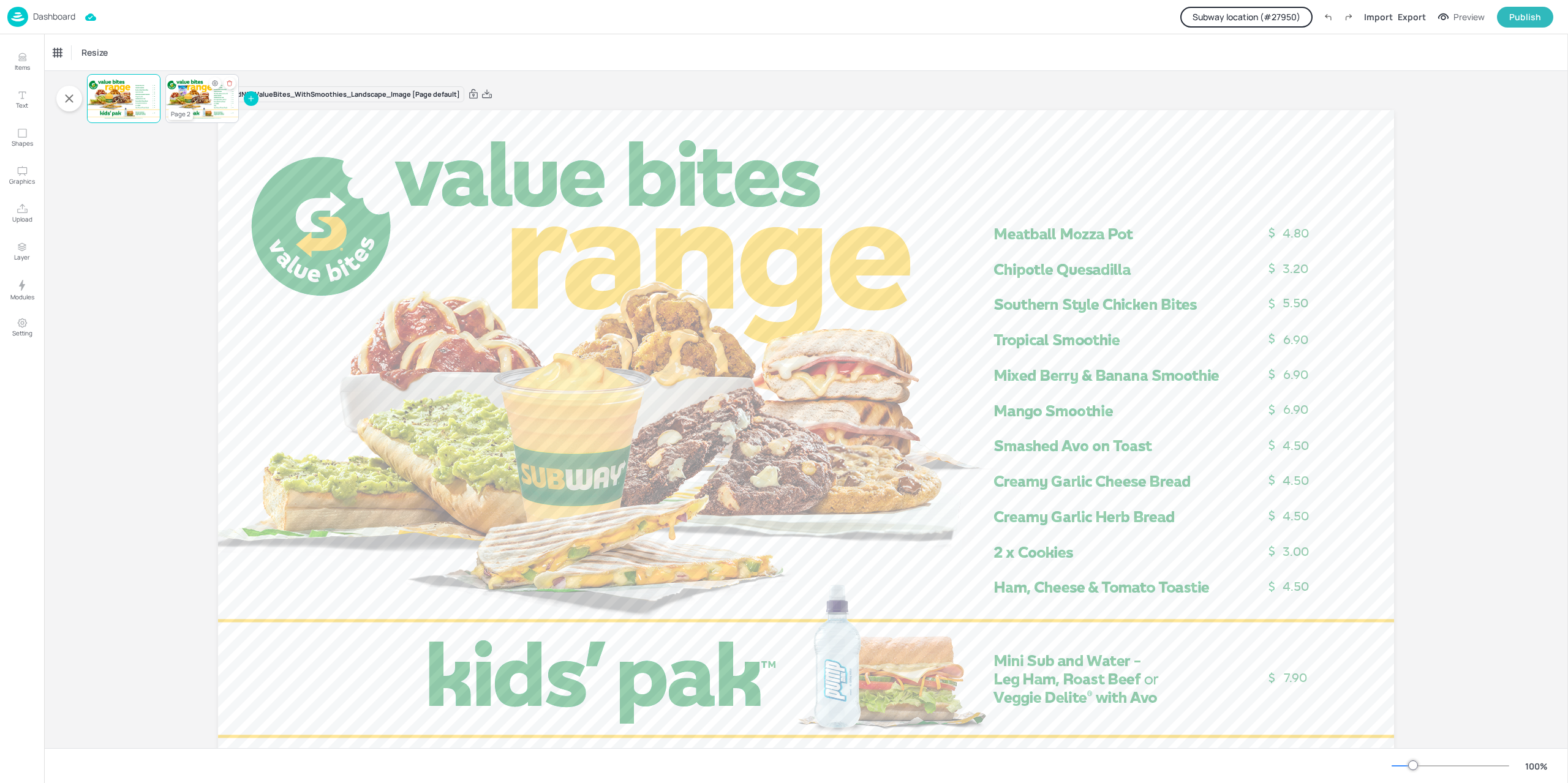
click at [191, 100] on div at bounding box center [202, 99] width 73 height 42
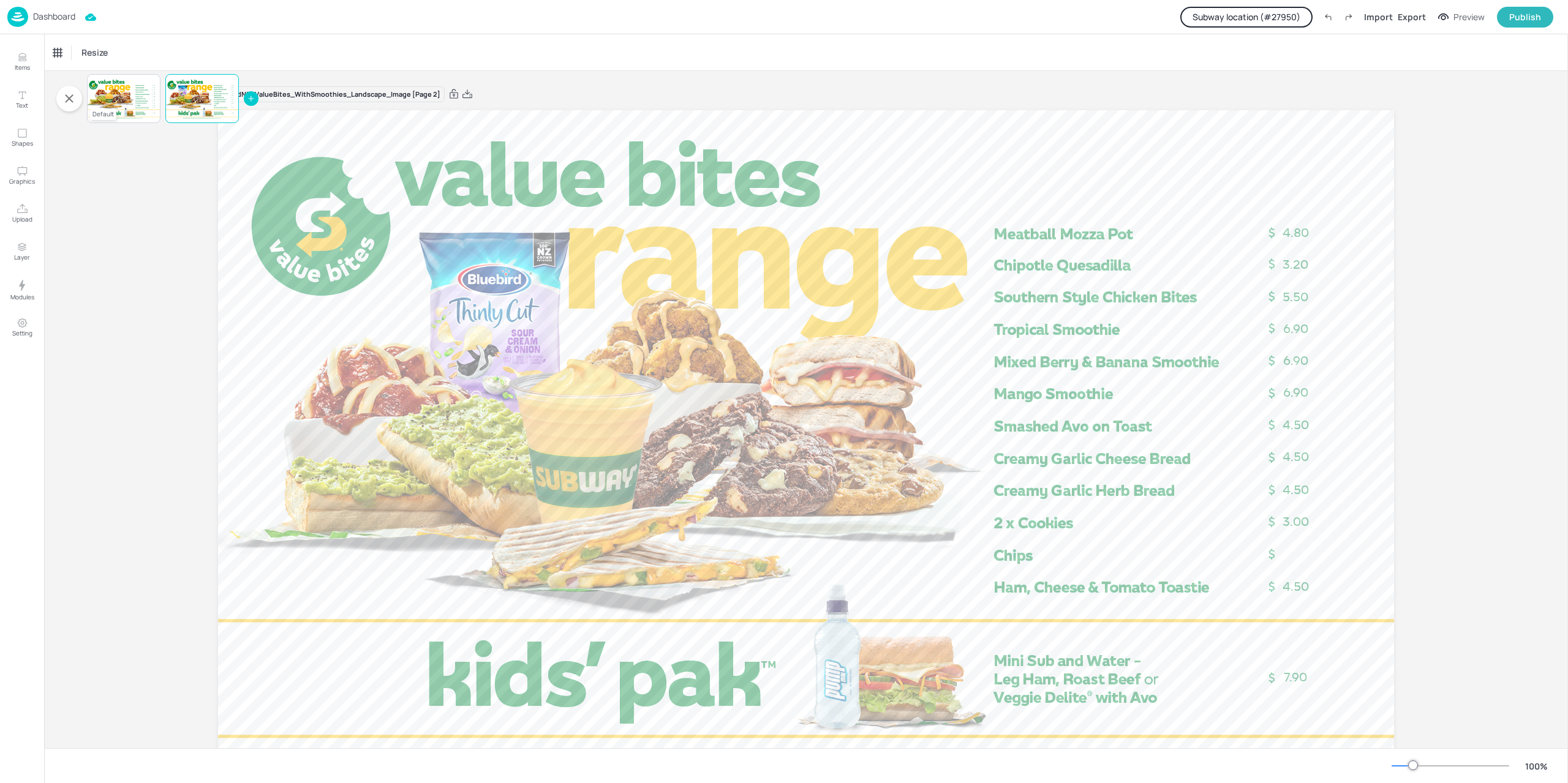
click at [130, 99] on div at bounding box center [124, 99] width 73 height 42
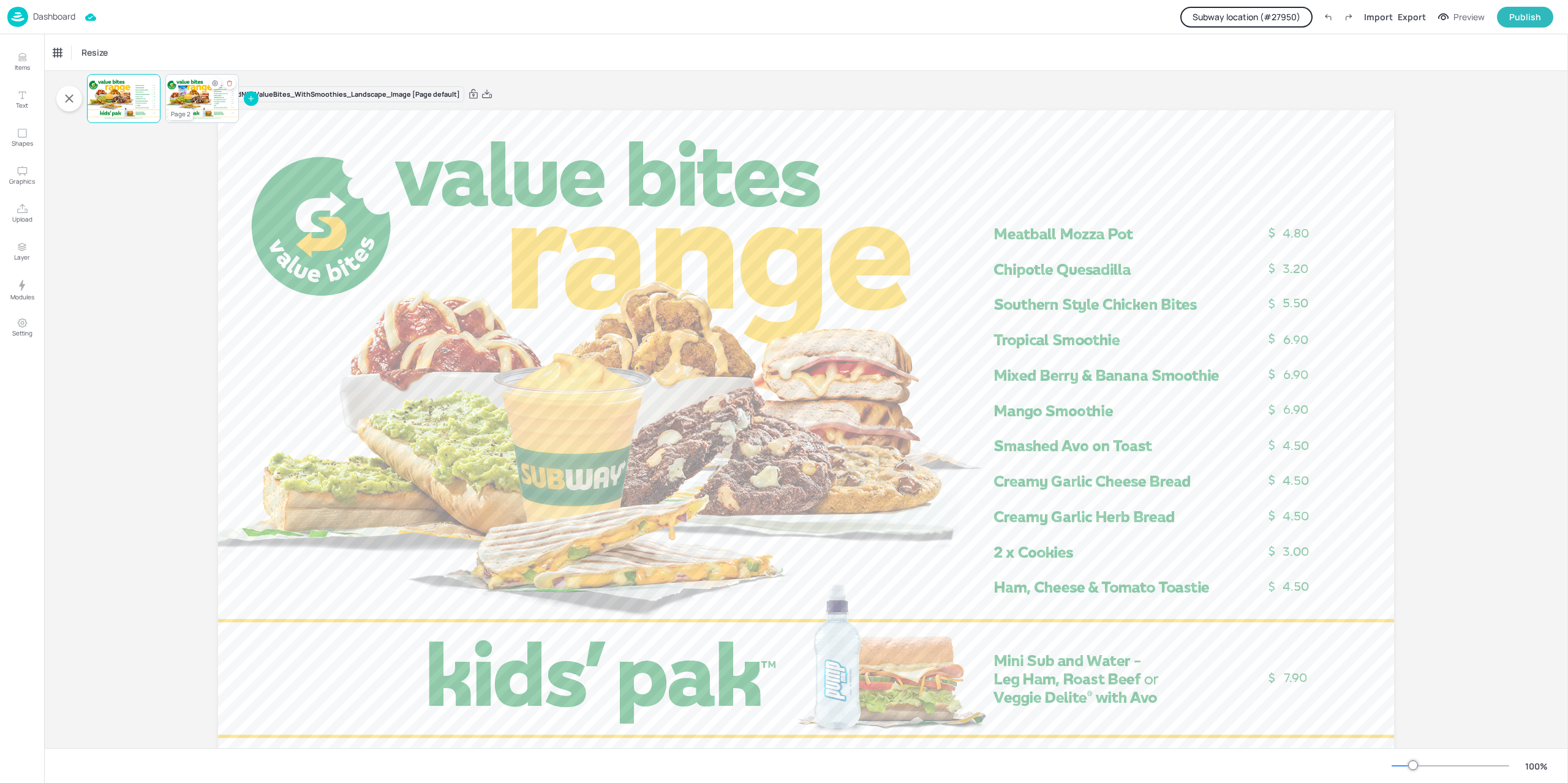
click at [191, 94] on div at bounding box center [202, 99] width 73 height 42
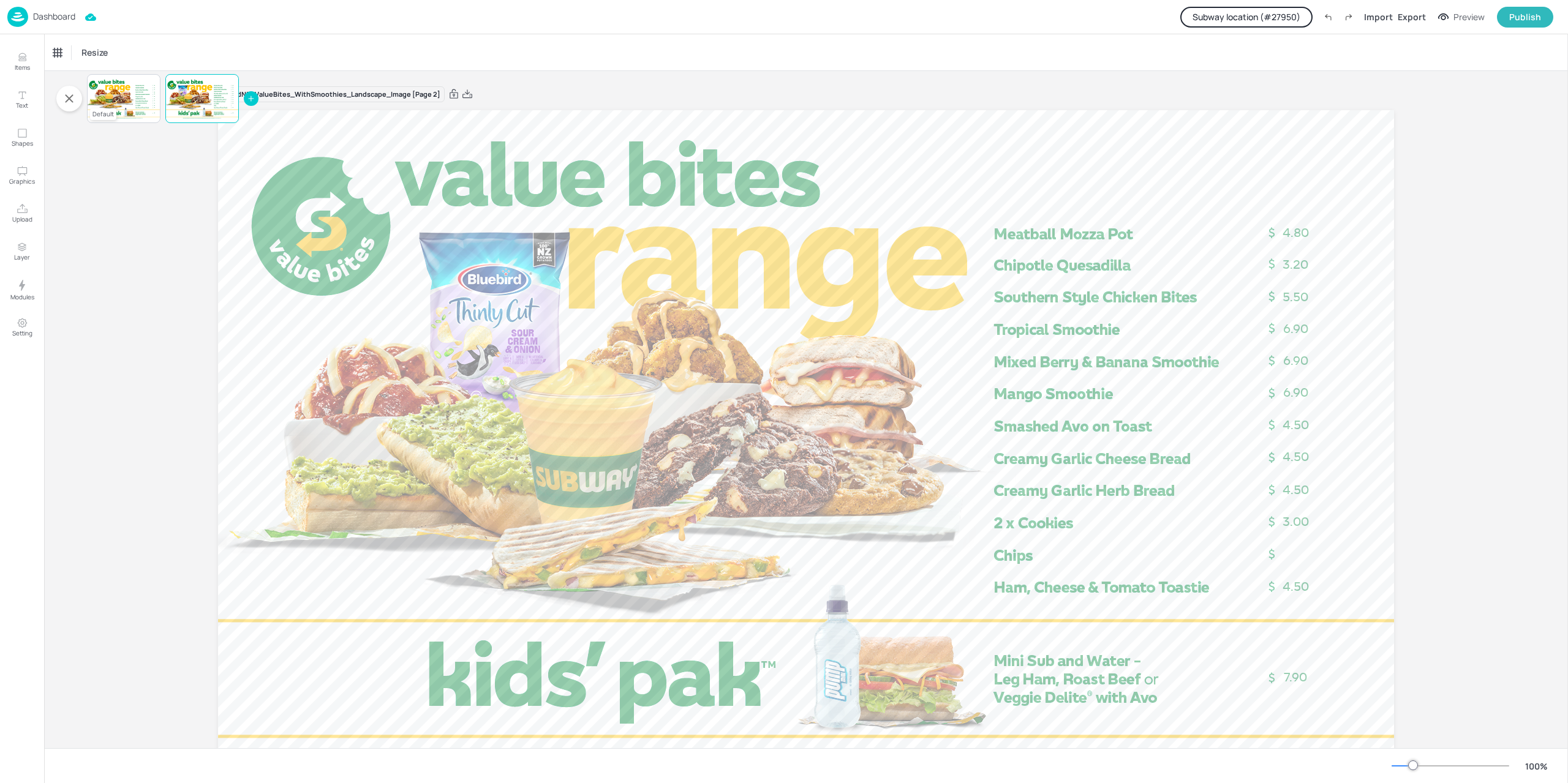
click at [126, 104] on div at bounding box center [124, 99] width 73 height 42
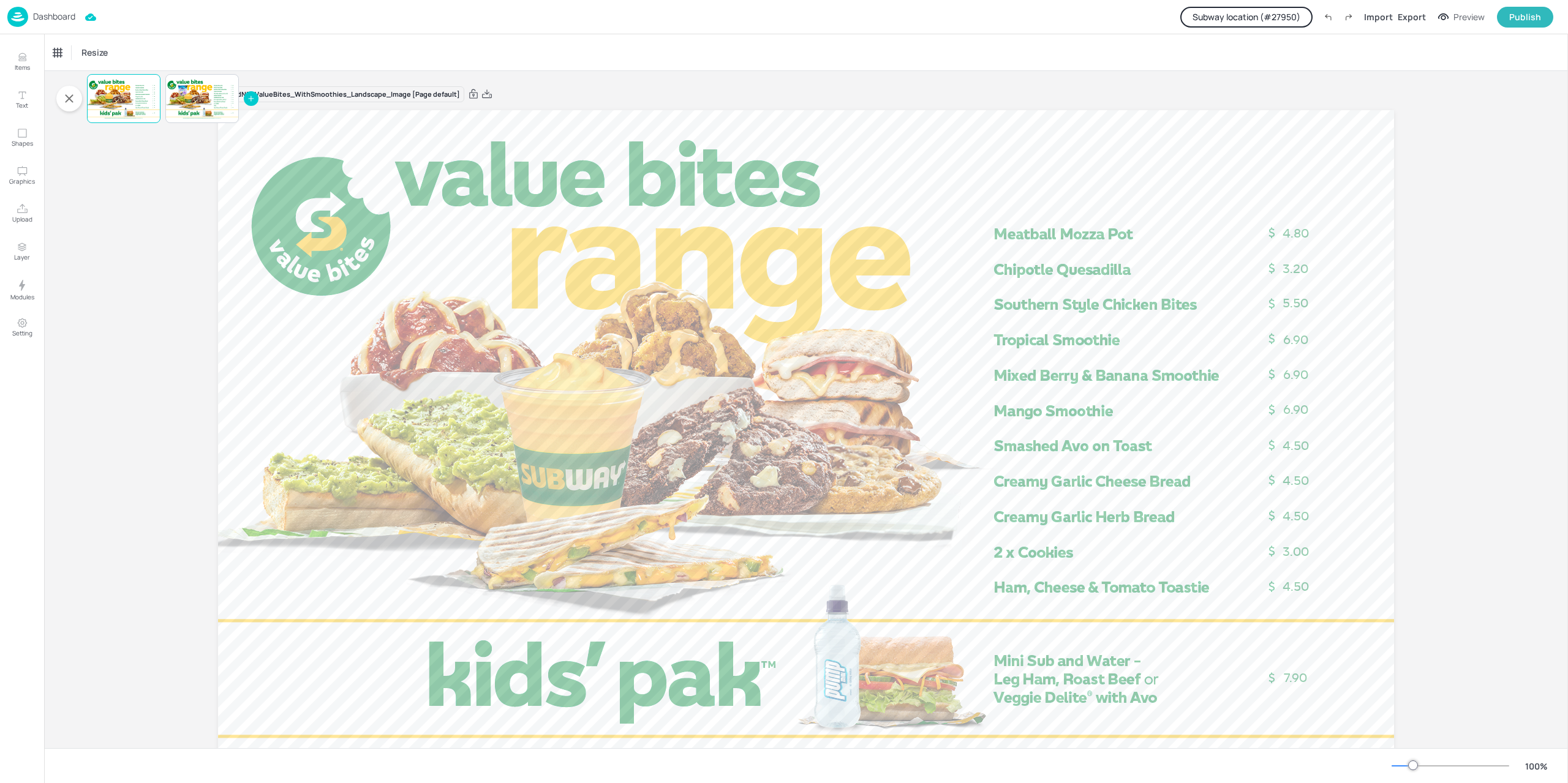
click at [20, 17] on img at bounding box center [17, 17] width 21 height 20
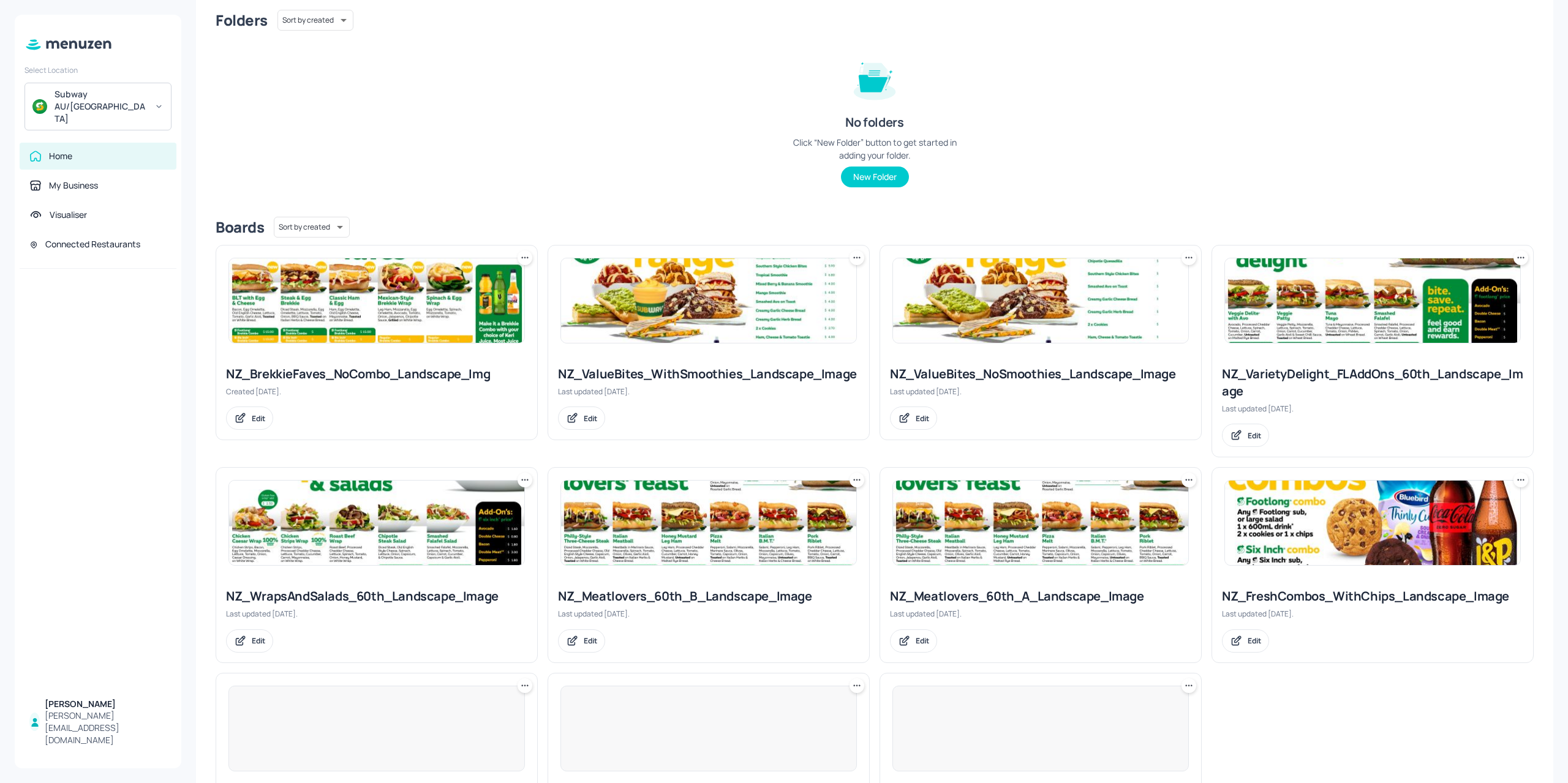
scroll to position [214, 0]
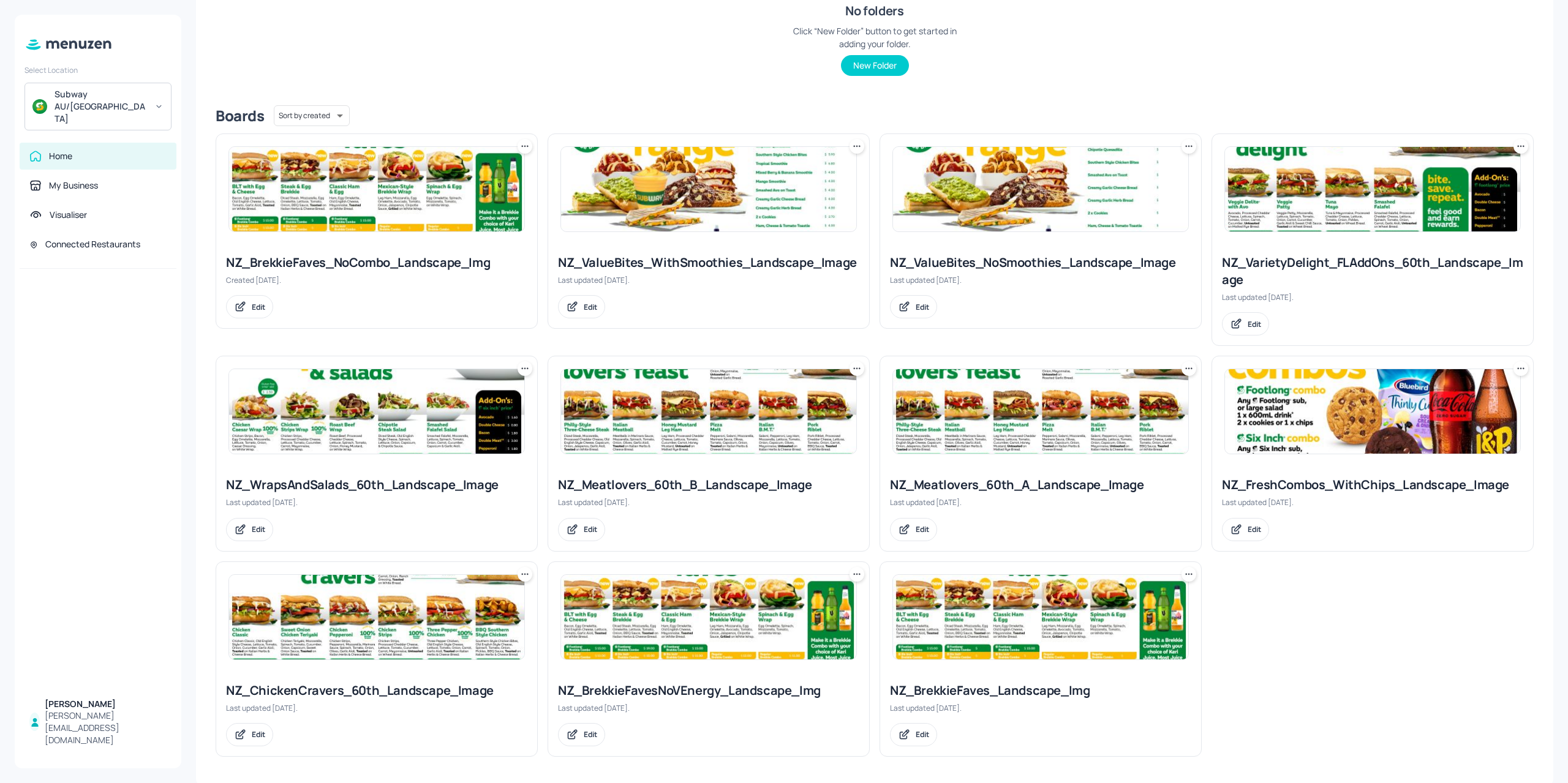
click at [1368, 415] on img at bounding box center [1373, 411] width 295 height 84
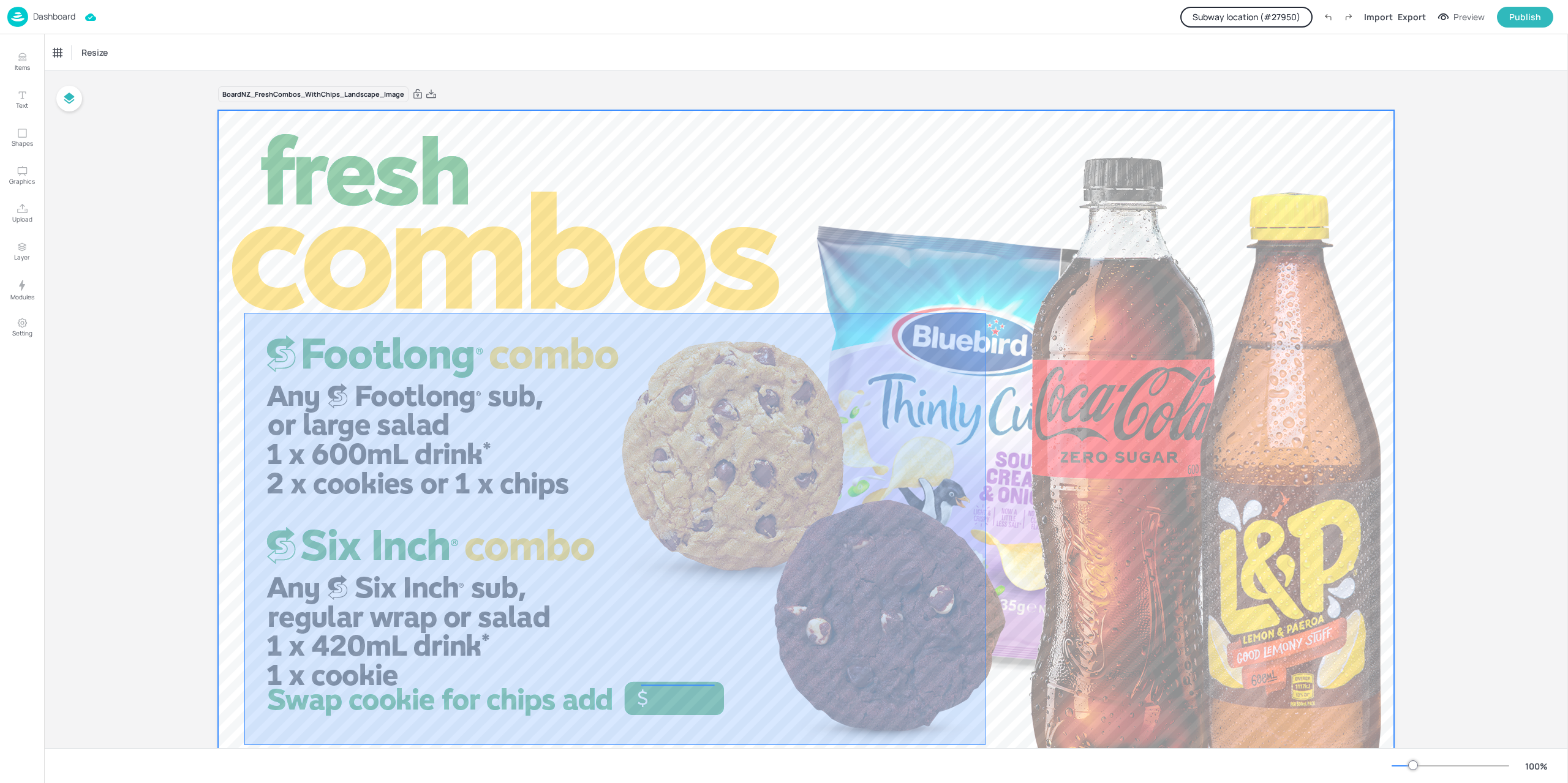
drag, startPoint x: 244, startPoint y: 313, endPoint x: 986, endPoint y: 745, distance: 858.6
click at [986, 745] on div at bounding box center [806, 440] width 1176 height 661
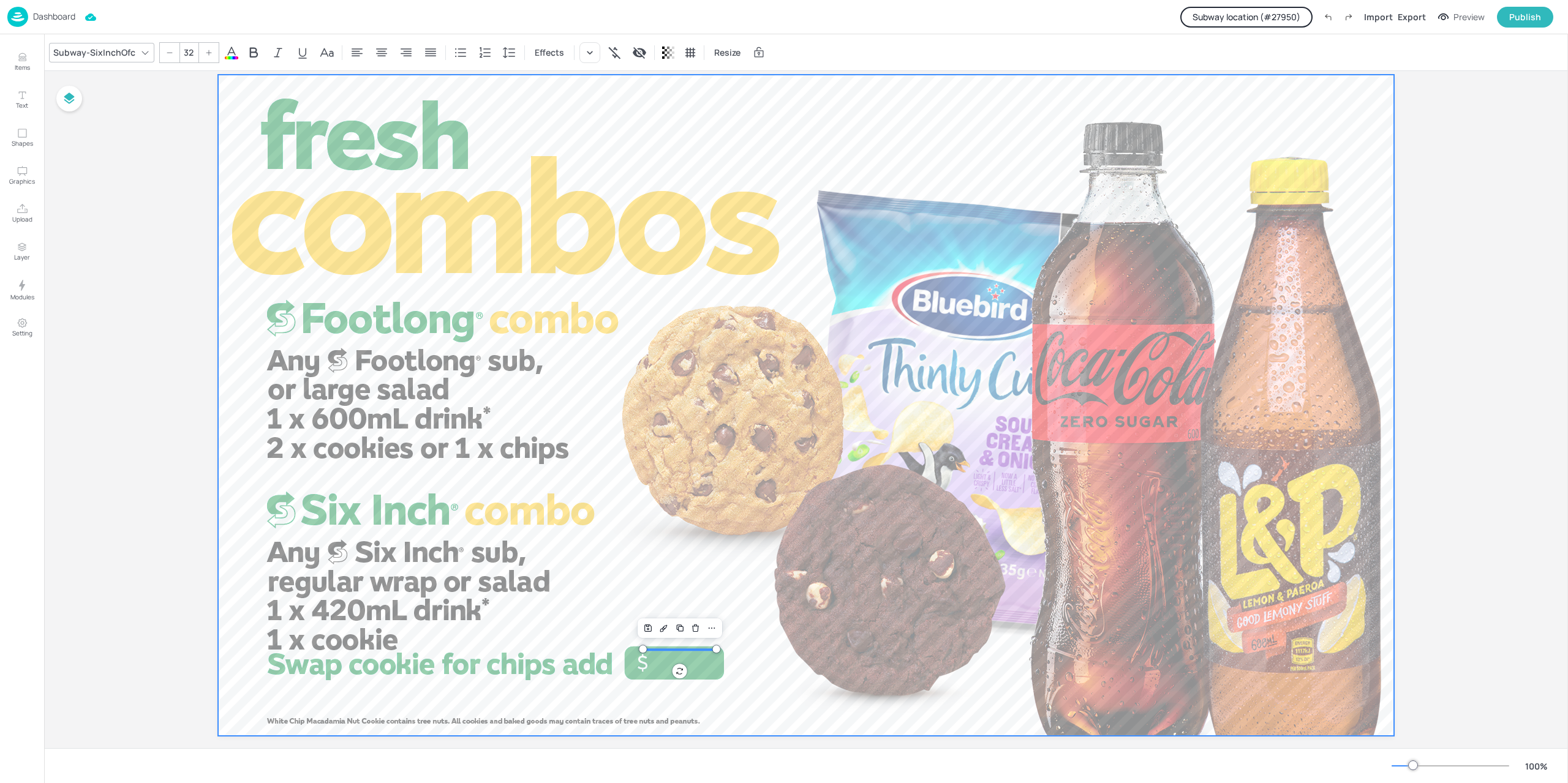
scroll to position [53, 0]
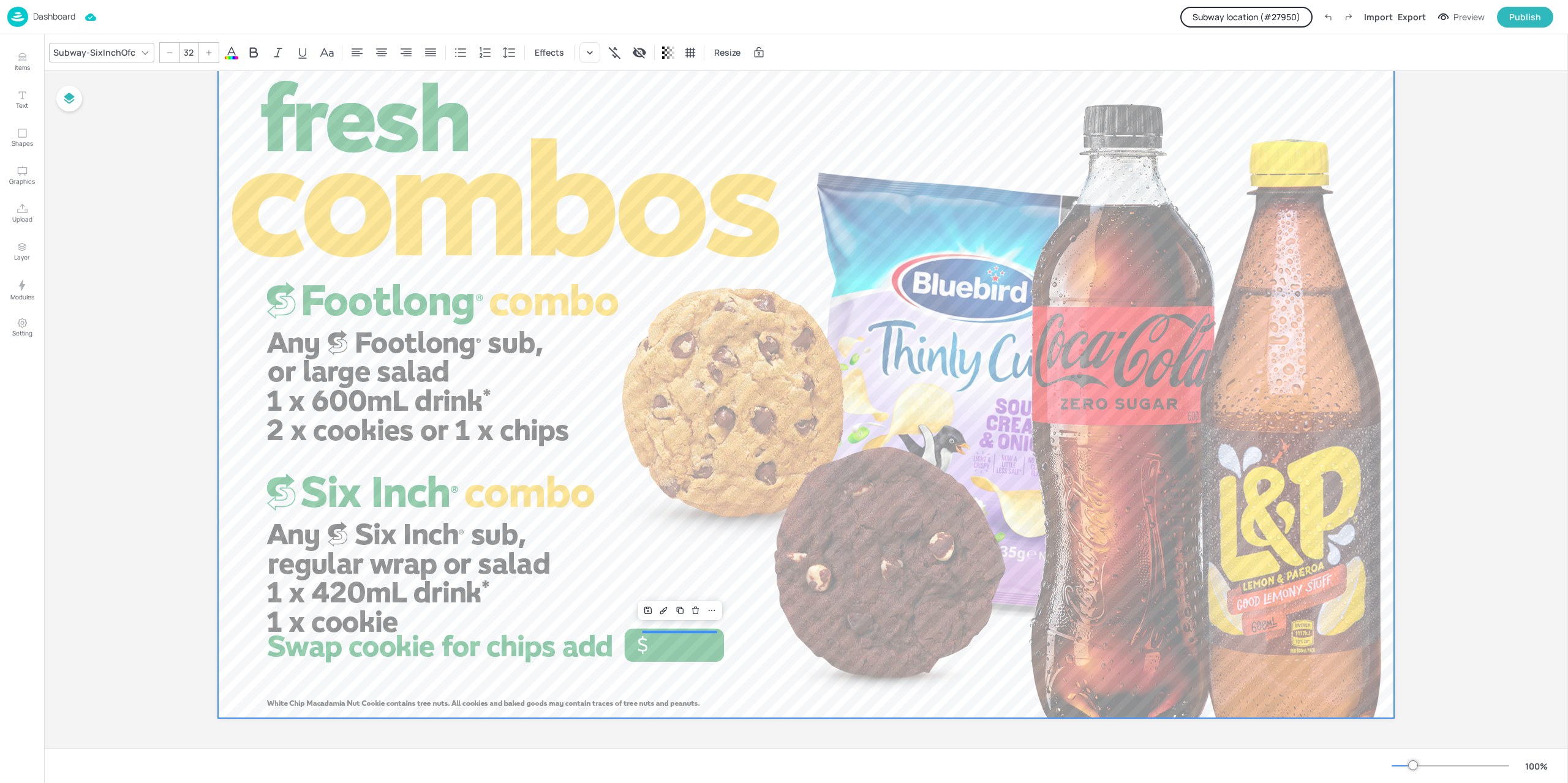
click at [955, 671] on div at bounding box center [806, 387] width 1176 height 661
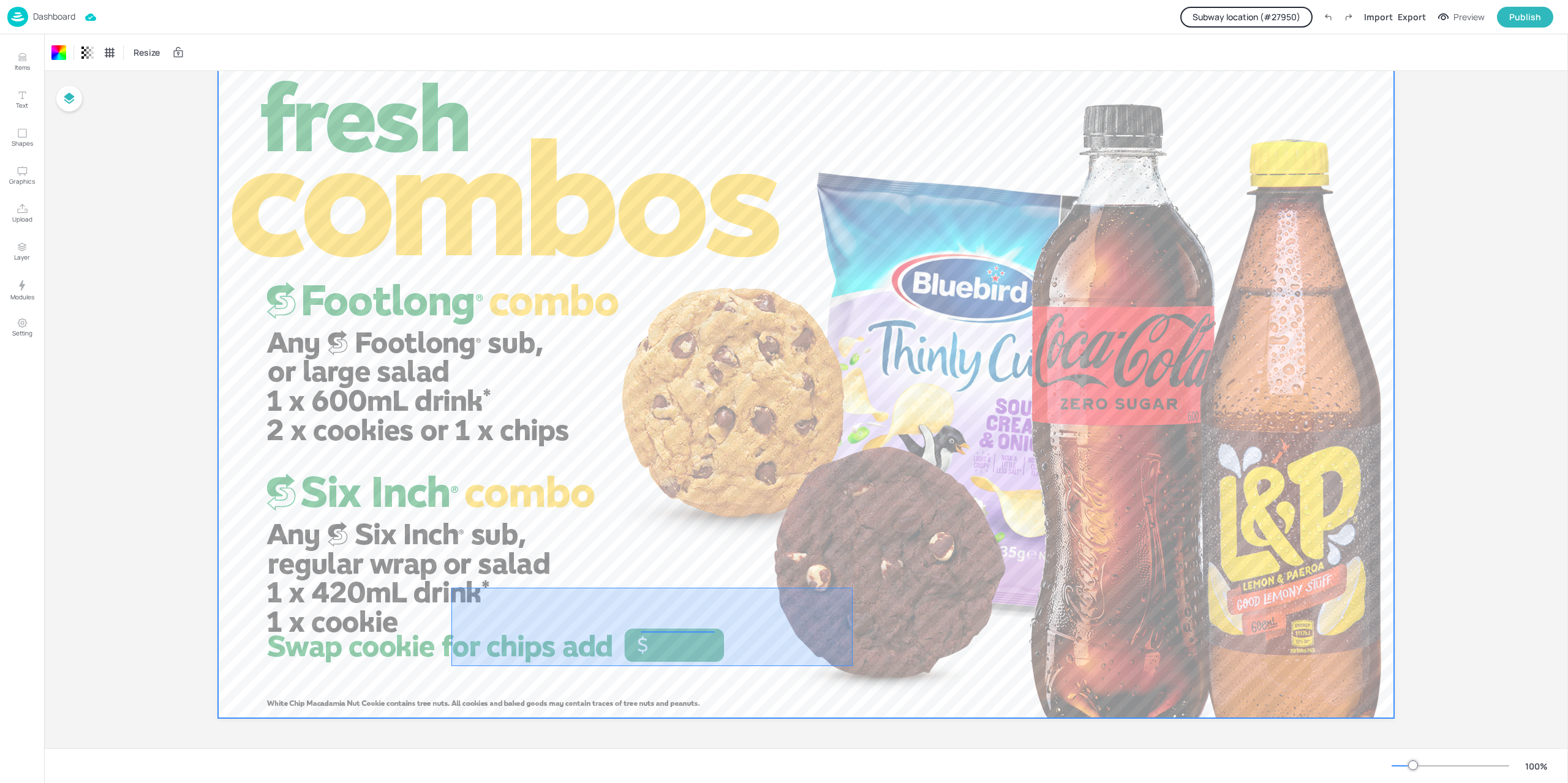
drag, startPoint x: 751, startPoint y: 705, endPoint x: 461, endPoint y: 535, distance: 336.2
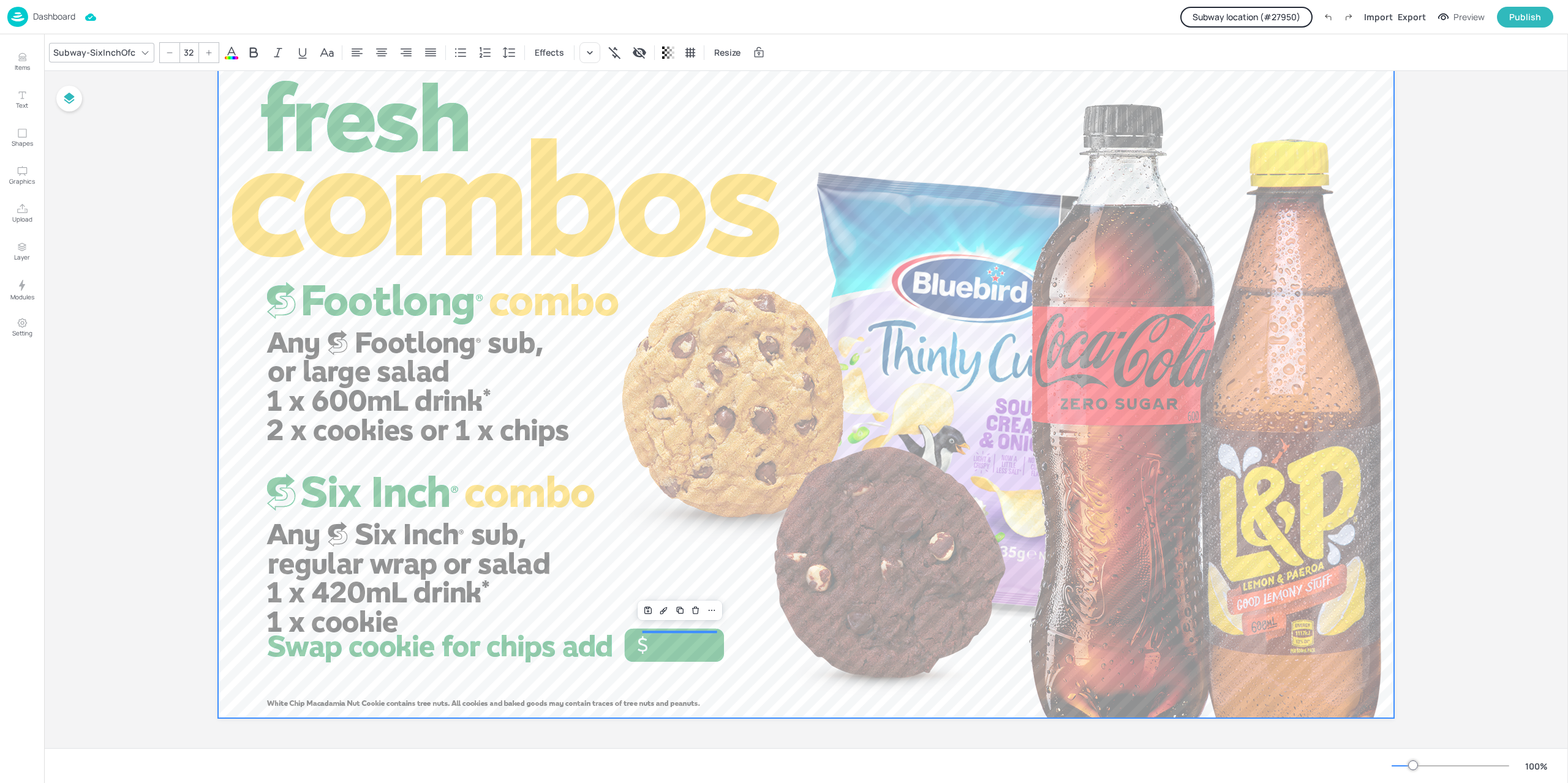
click at [477, 510] on div at bounding box center [806, 387] width 1176 height 661
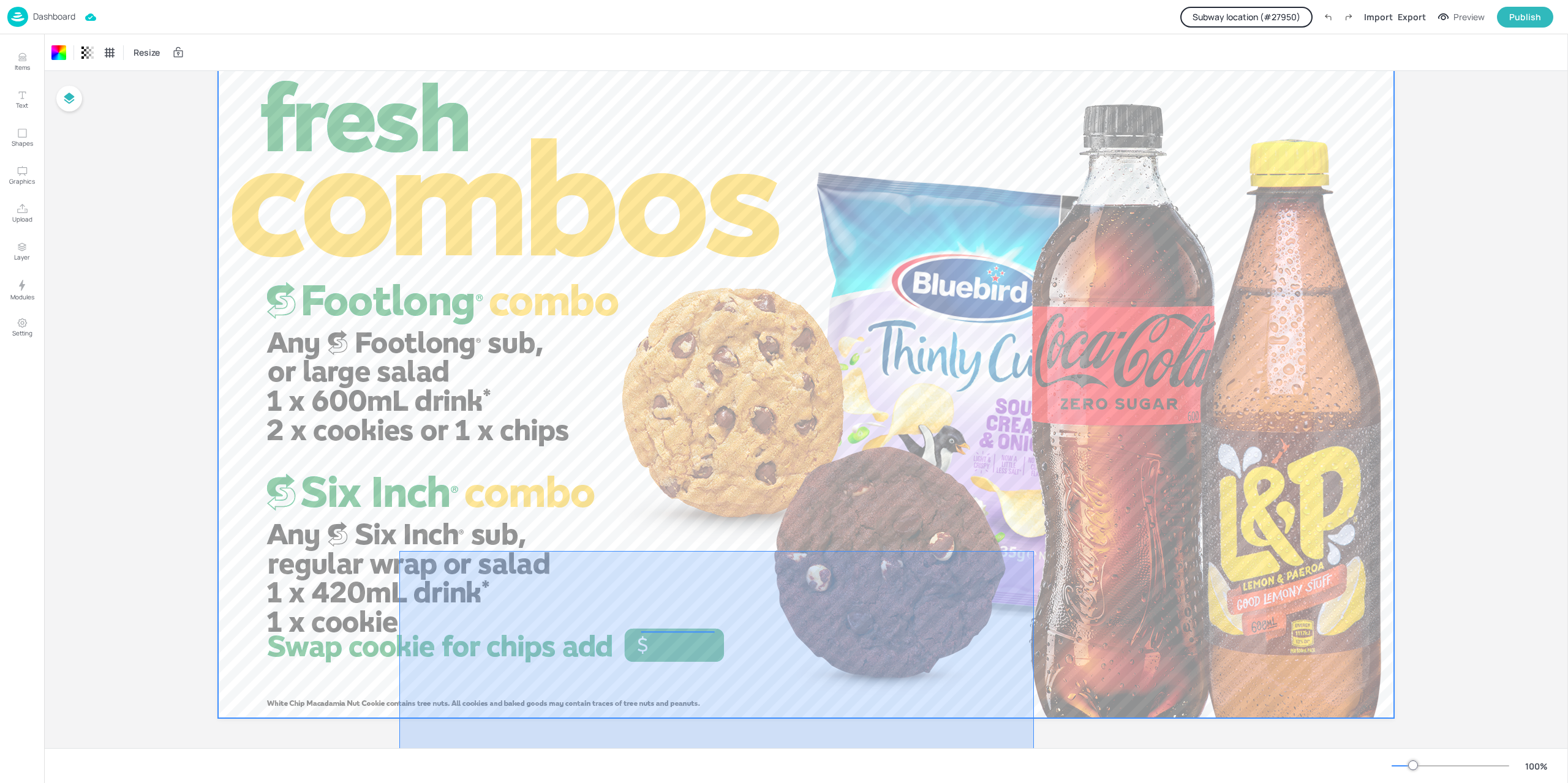
drag, startPoint x: 616, startPoint y: 635, endPoint x: 1037, endPoint y: 765, distance: 440.6
click at [1037, 765] on div "Resize Board NZ_FreshCombos_WithChips_Landscape_Image 100 %" at bounding box center [806, 409] width 1524 height 748
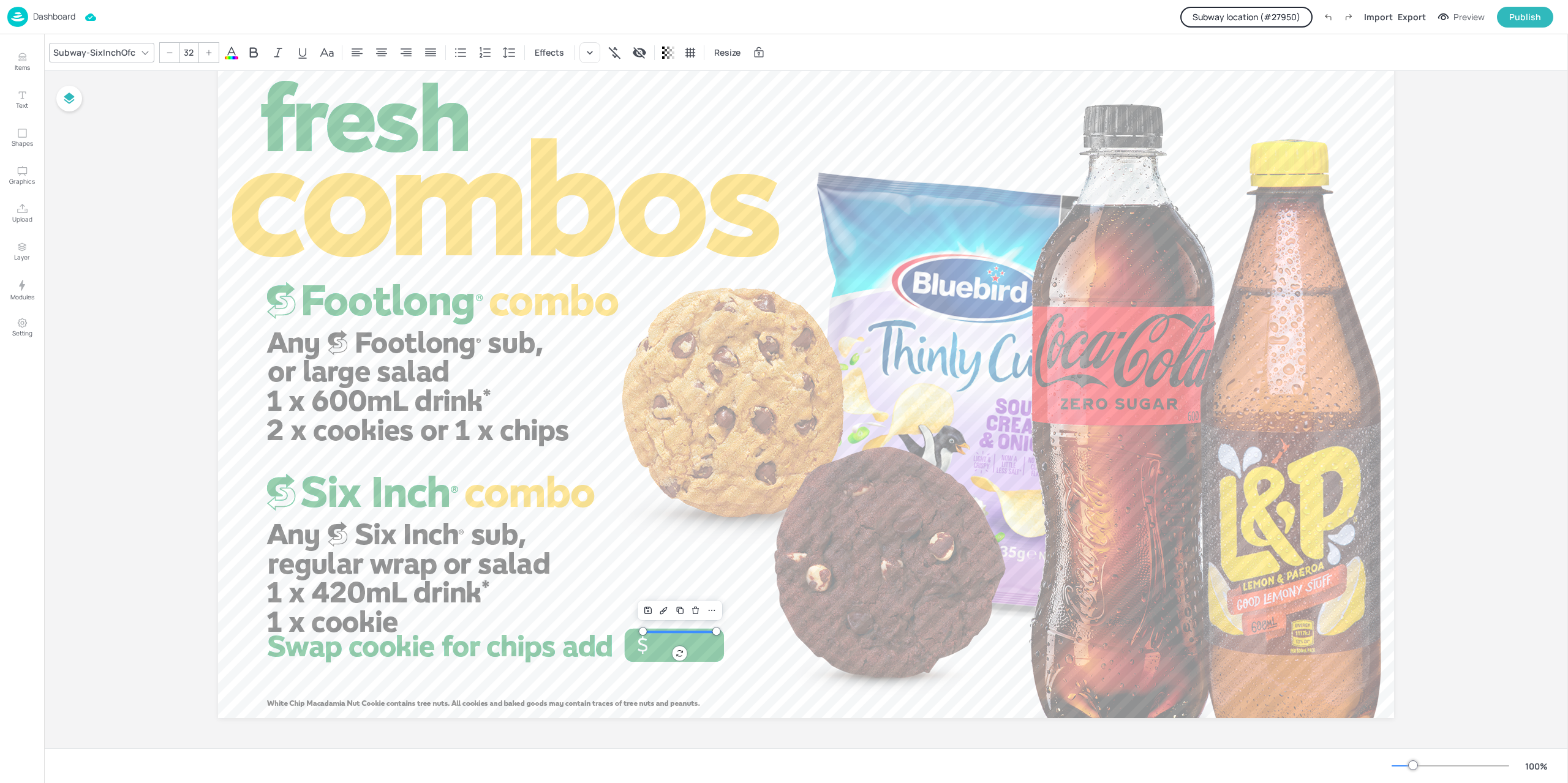
click at [20, 22] on img at bounding box center [17, 17] width 21 height 20
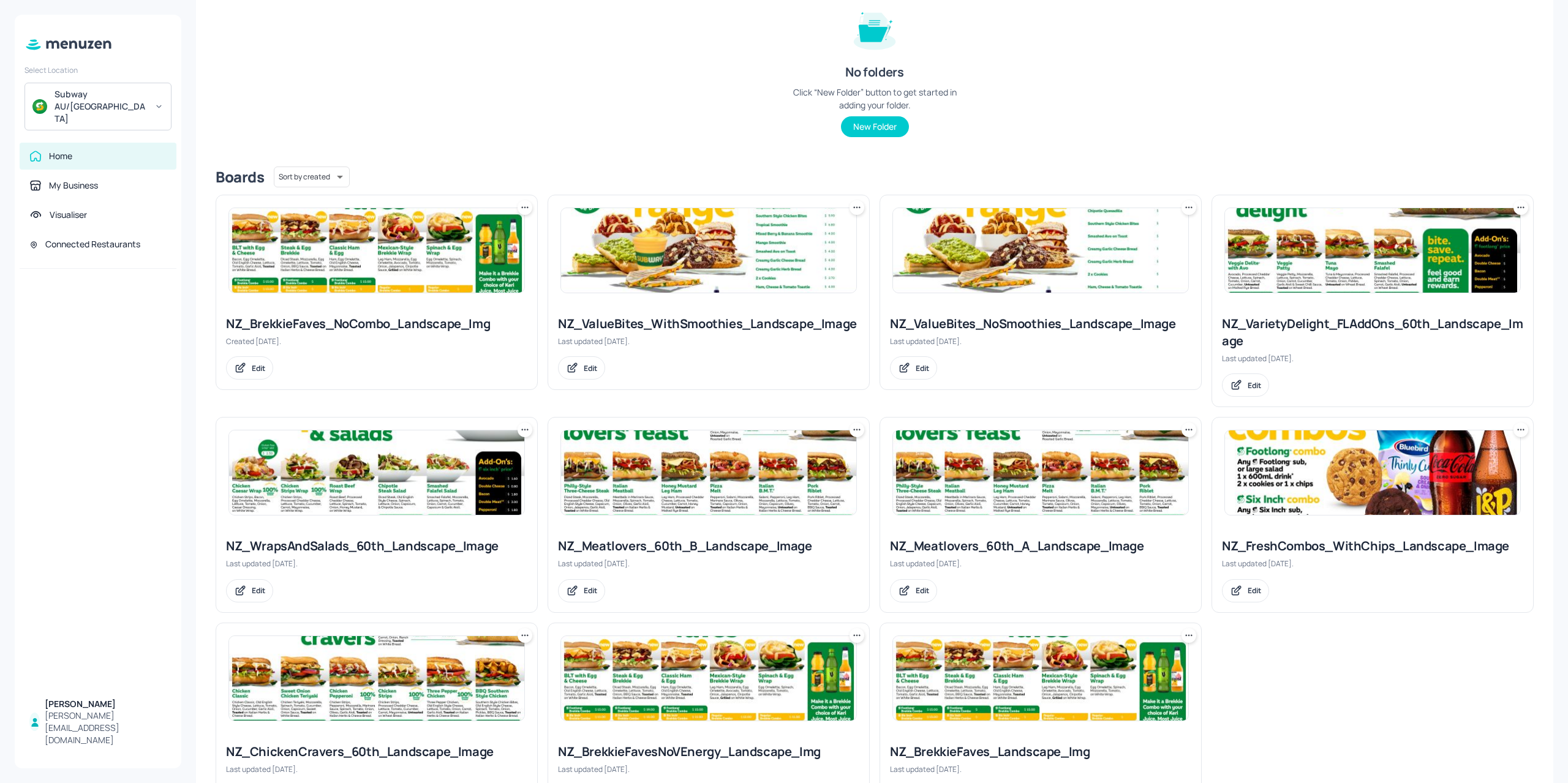
scroll to position [214, 0]
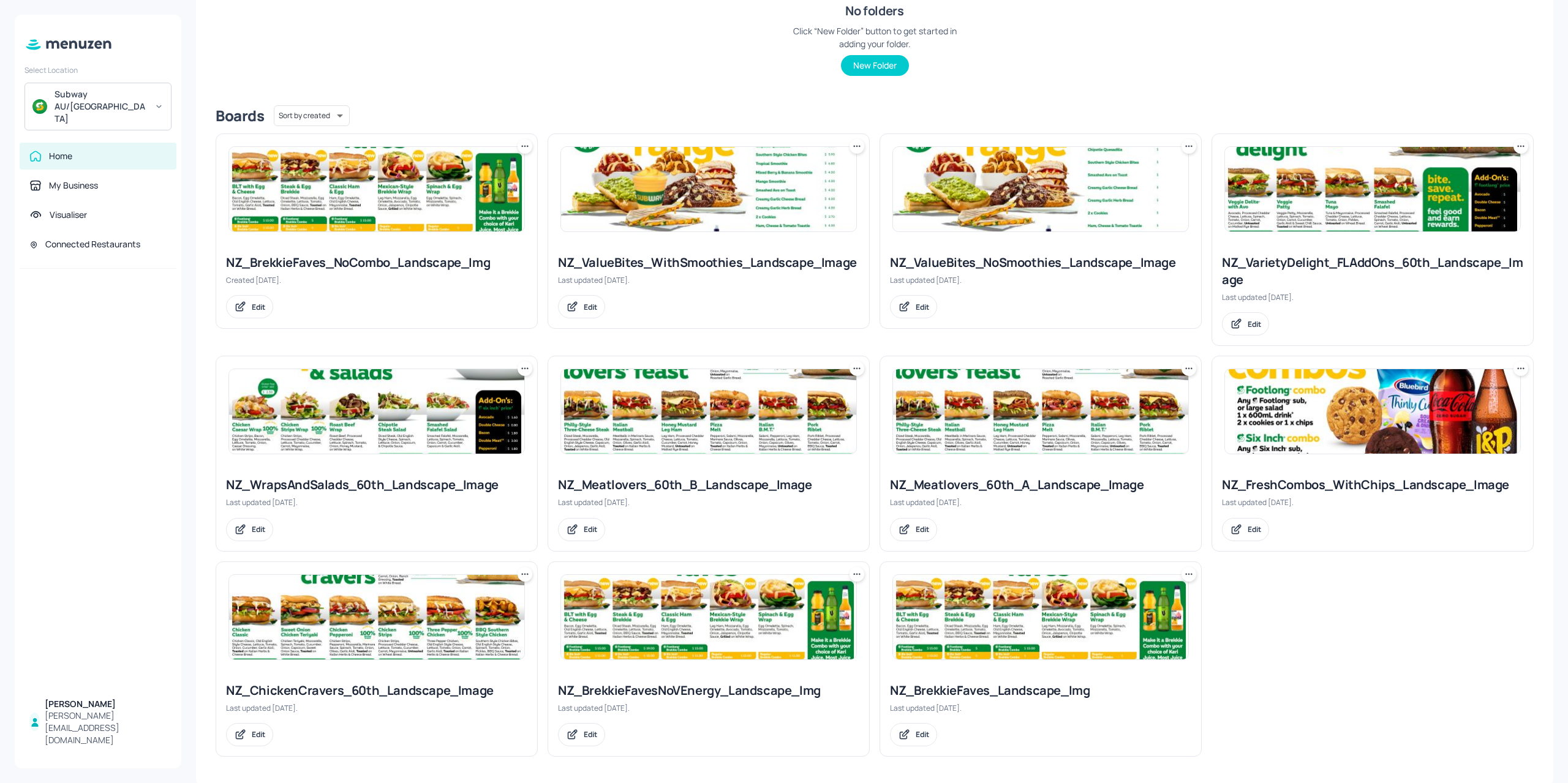
click at [1484, 396] on img at bounding box center [1373, 411] width 295 height 84
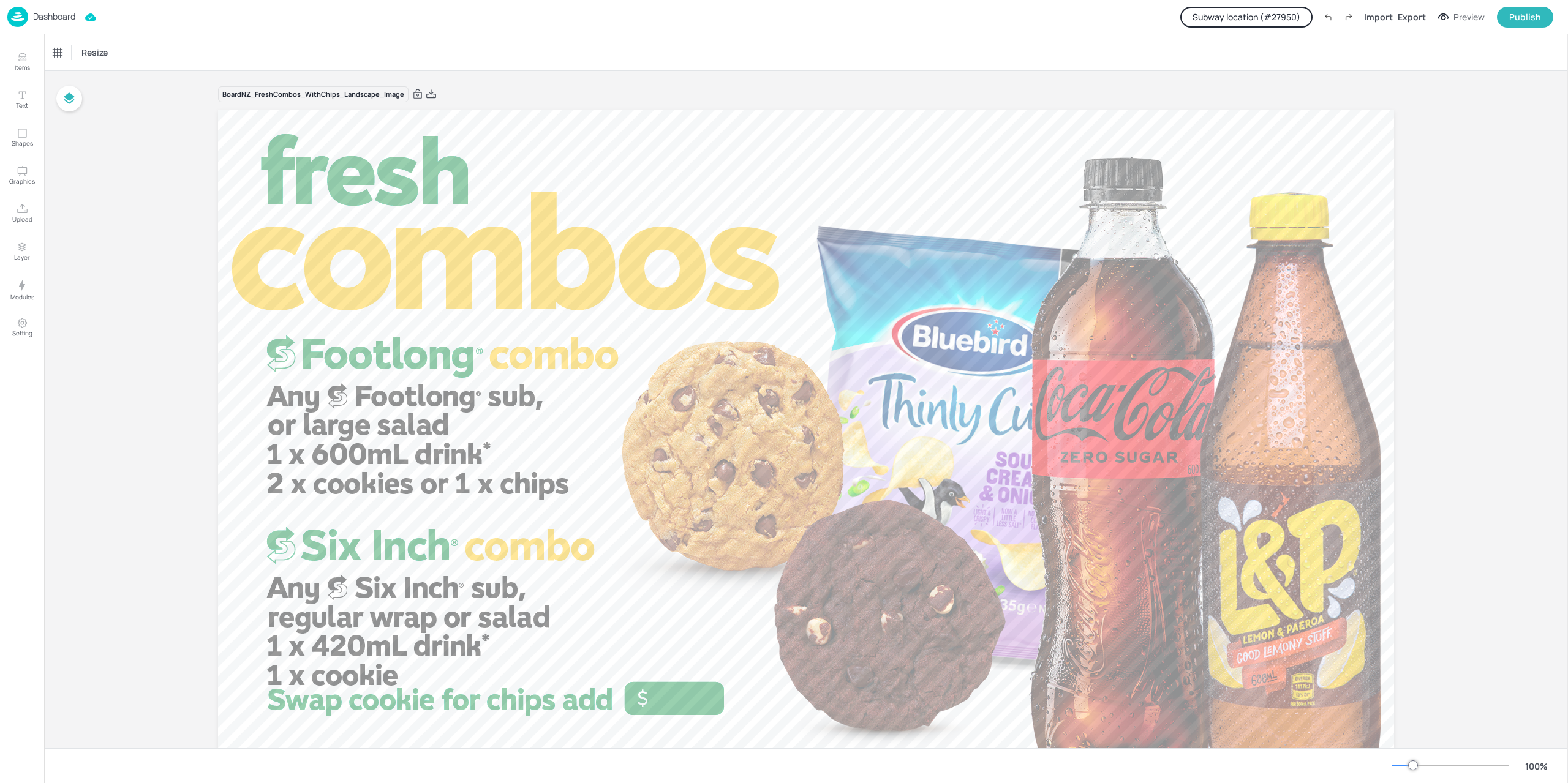
click at [11, 20] on img at bounding box center [17, 17] width 21 height 20
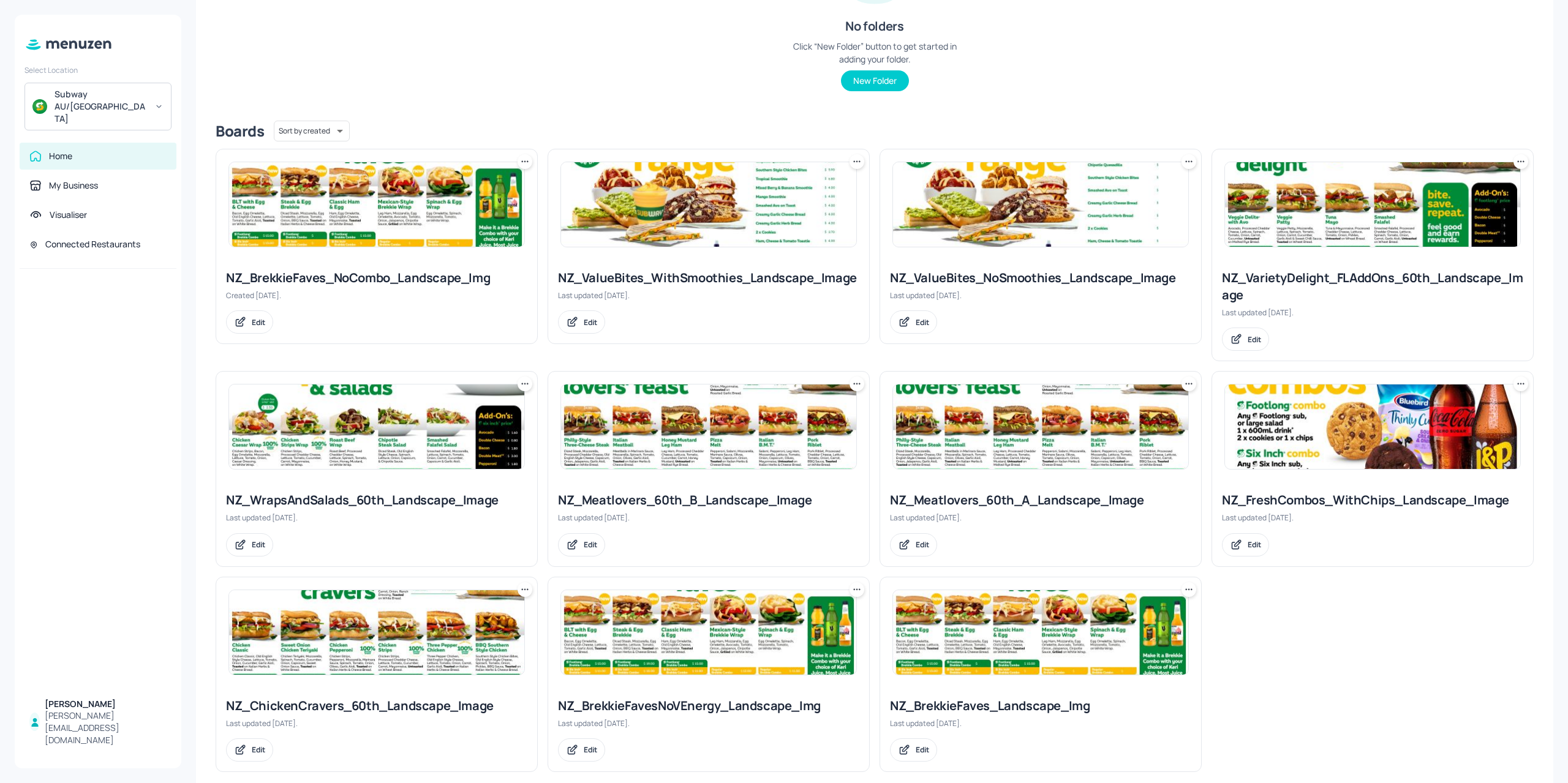
scroll to position [214, 0]
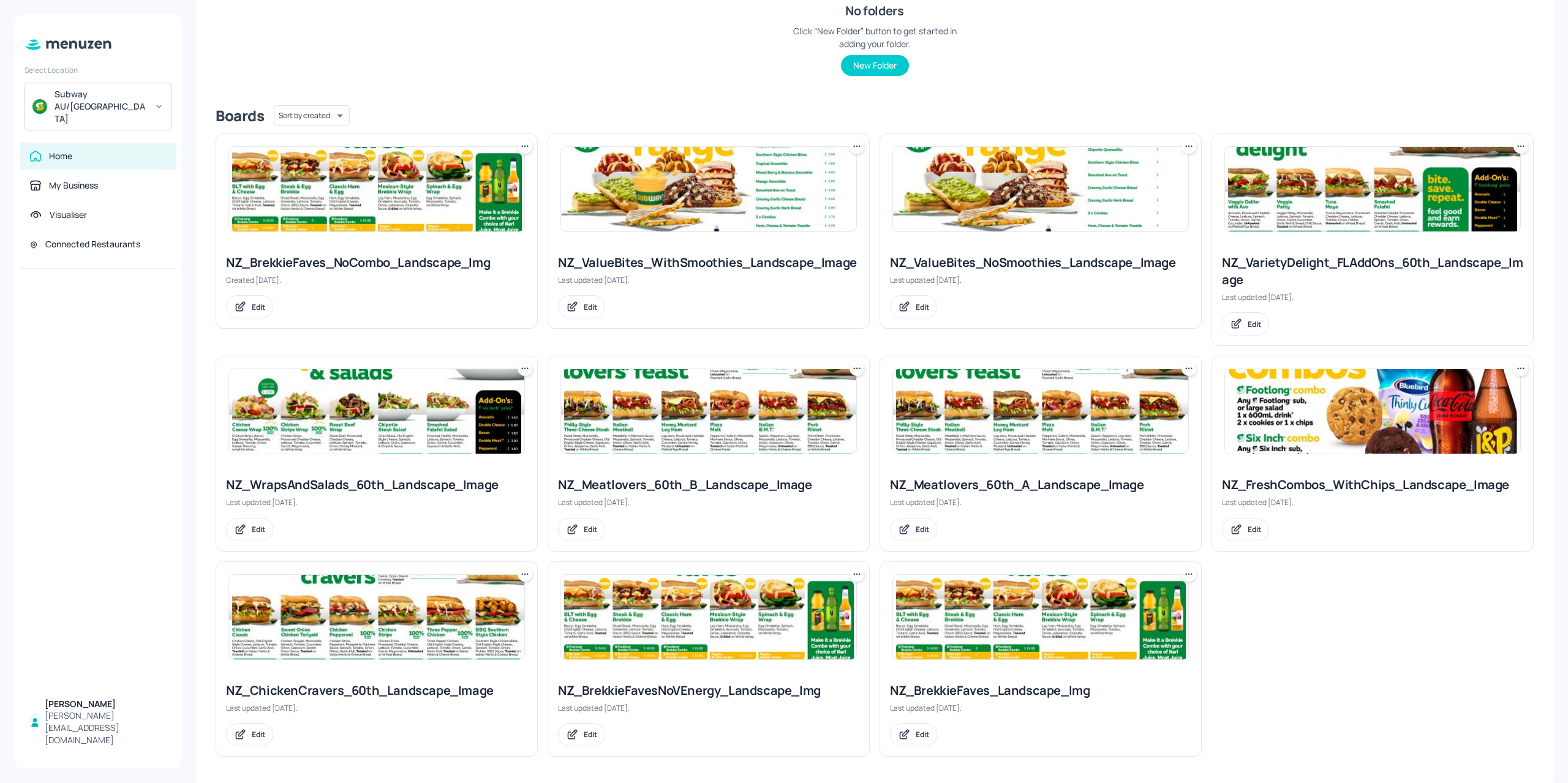
click at [343, 228] on img at bounding box center [377, 189] width 295 height 84
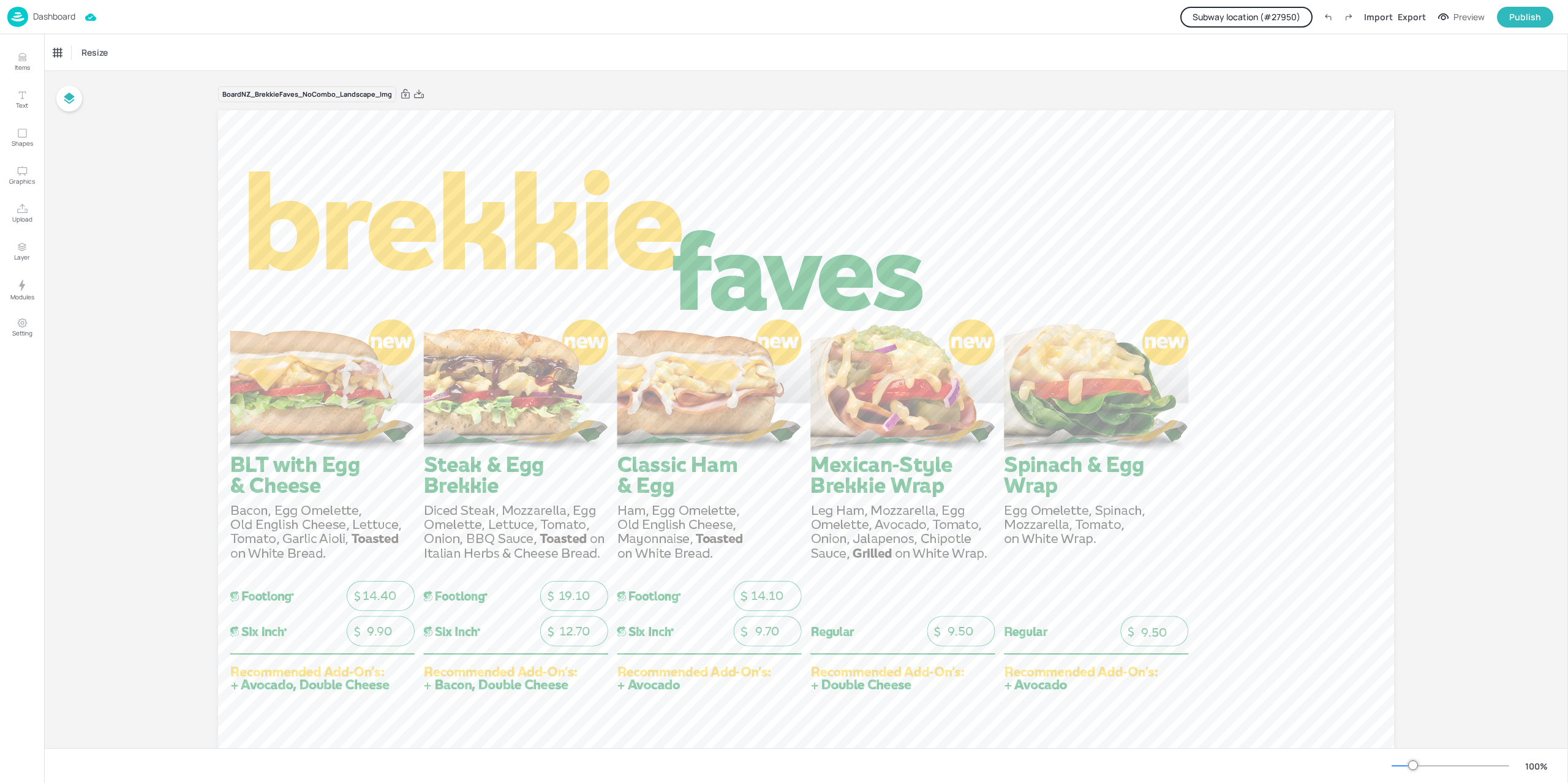
click at [1300, 19] on button "Subway location (# 27950 )" at bounding box center [1246, 17] width 132 height 21
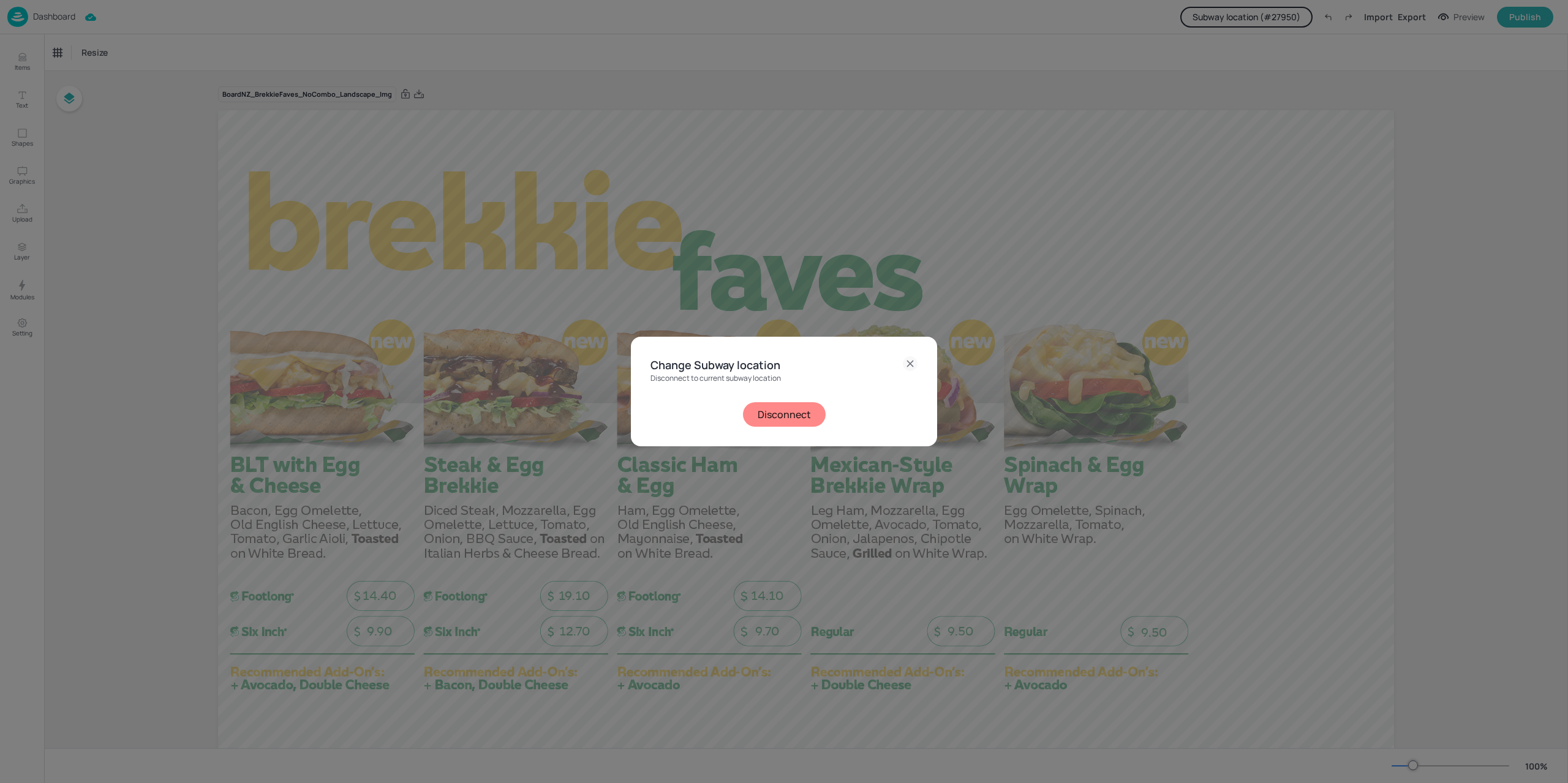
click at [770, 413] on button "Disconnect" at bounding box center [784, 415] width 83 height 24
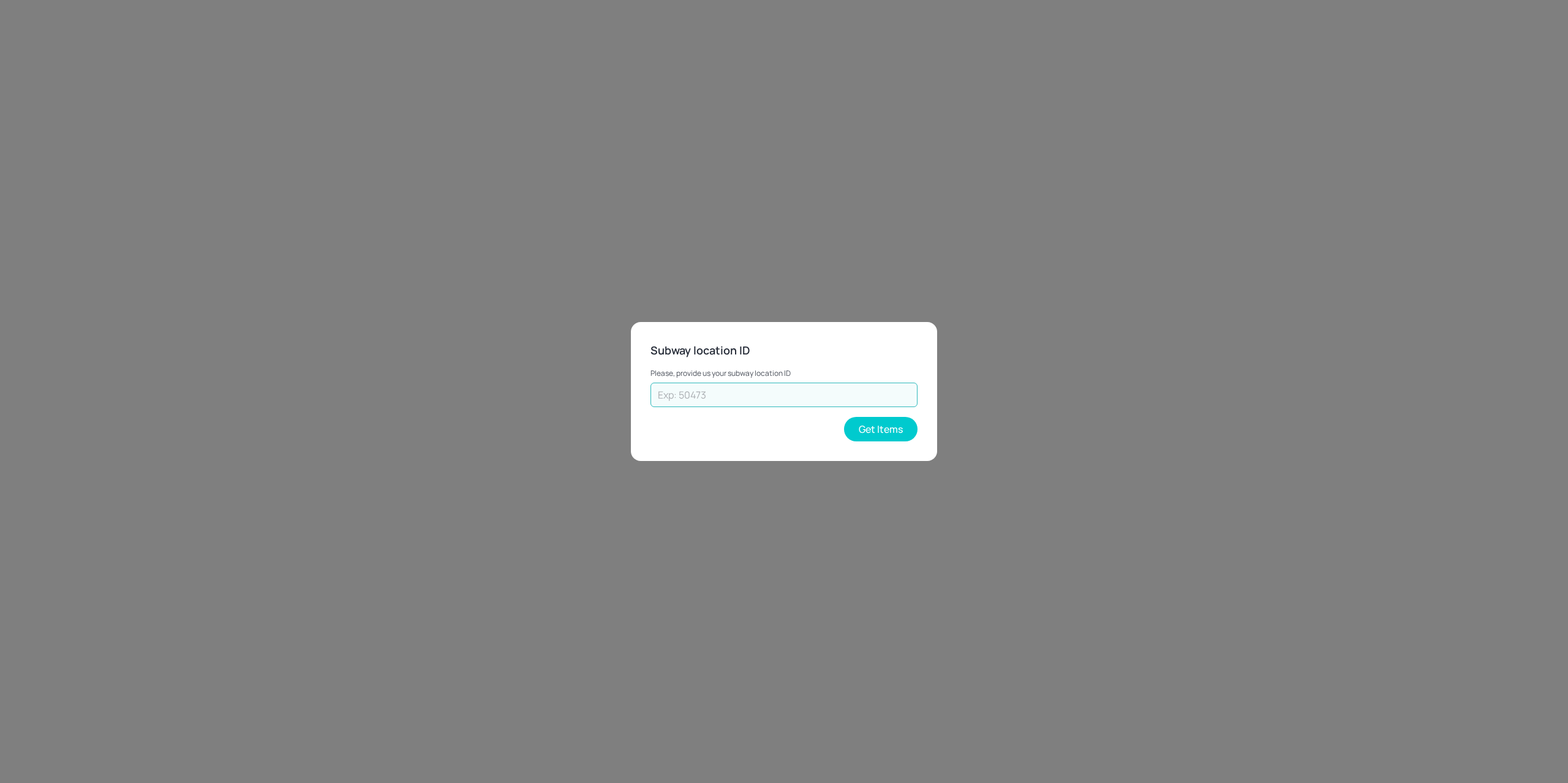
click at [708, 400] on input "text" at bounding box center [784, 395] width 267 height 24
paste input "28898"
type input "28898"
click at [875, 432] on button "Get Items" at bounding box center [880, 429] width 73 height 24
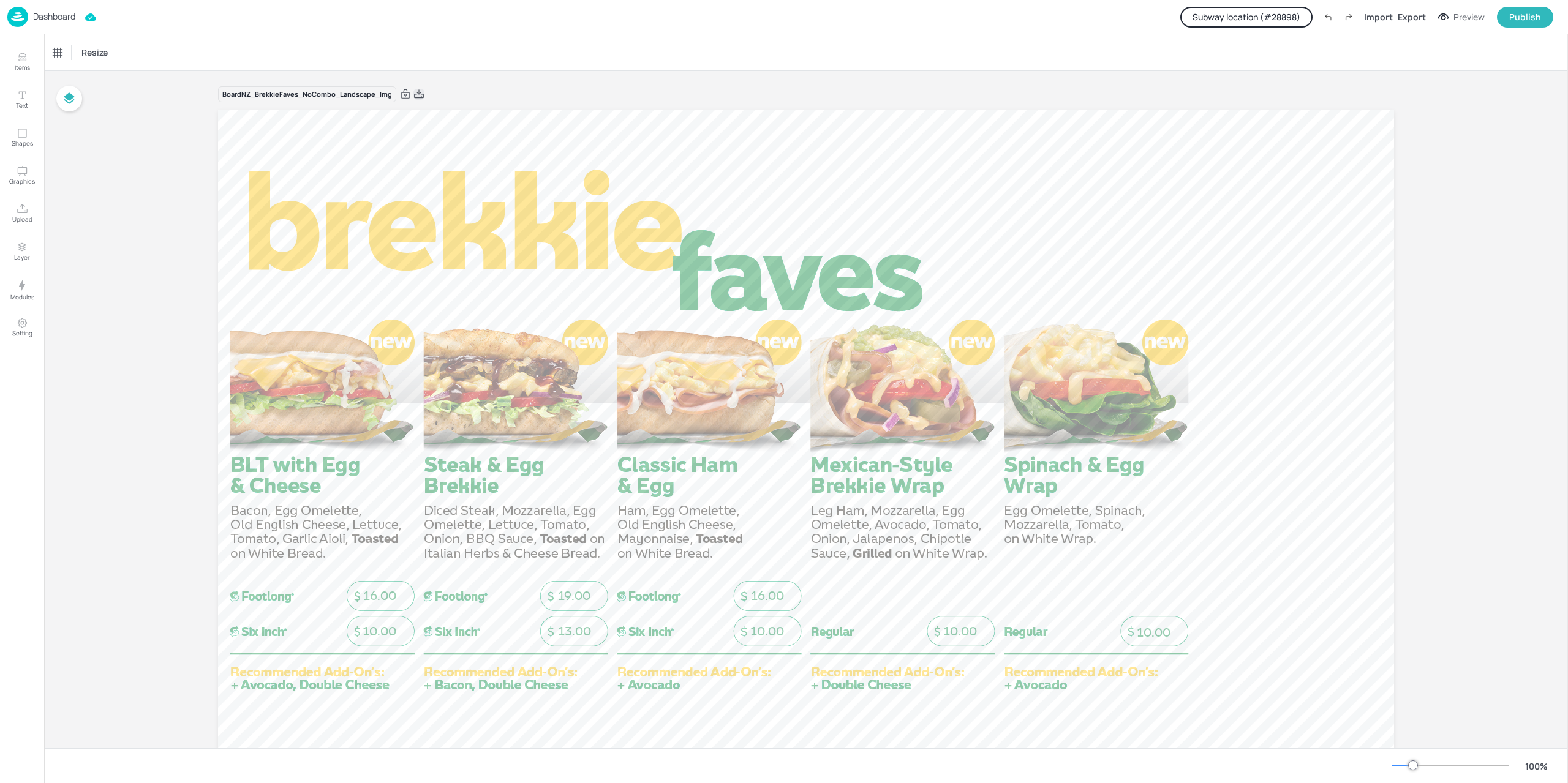
click at [418, 99] on icon at bounding box center [418, 94] width 11 height 12
